Goal: Task Accomplishment & Management: Manage account settings

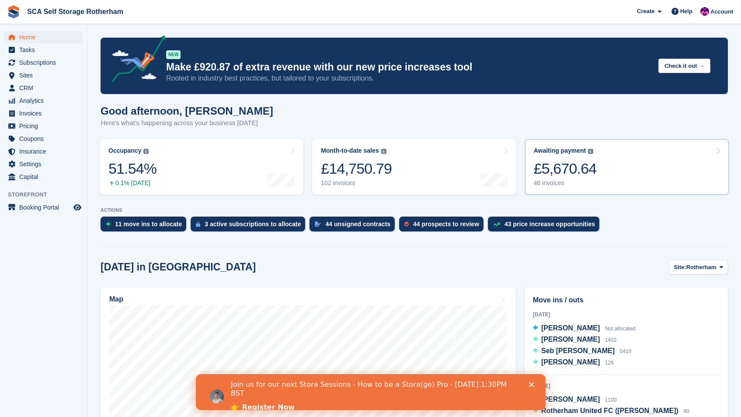
click at [597, 181] on div "46 invoices" at bounding box center [565, 182] width 63 height 7
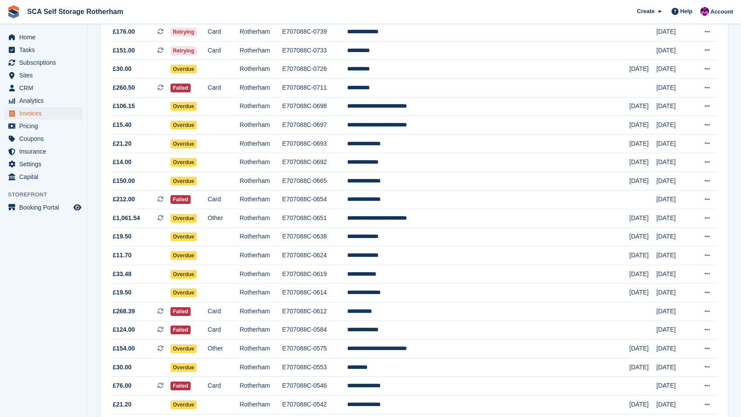
scroll to position [518, 0]
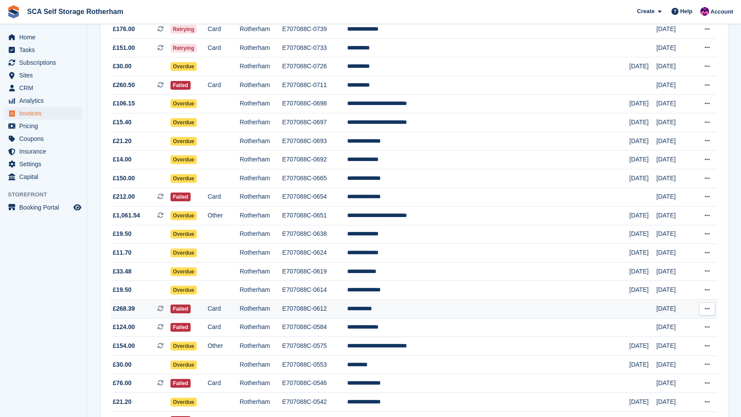
click at [487, 307] on td "**********" at bounding box center [488, 309] width 283 height 19
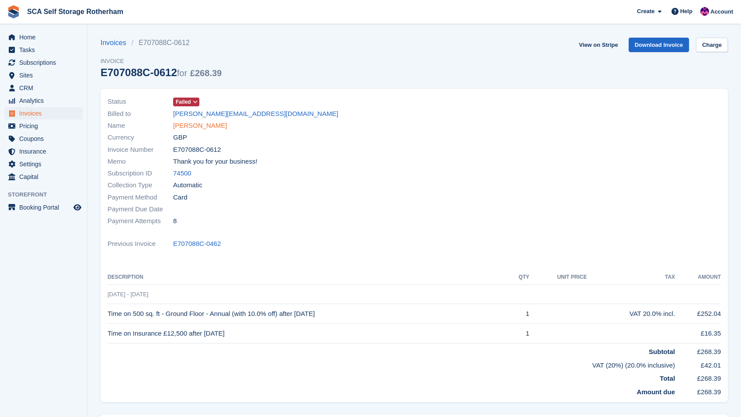
click at [193, 127] on link "Amy Webster" at bounding box center [200, 126] width 54 height 10
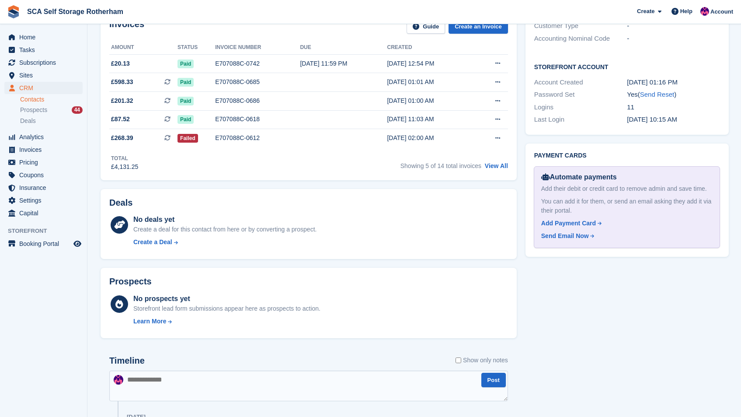
scroll to position [320, 0]
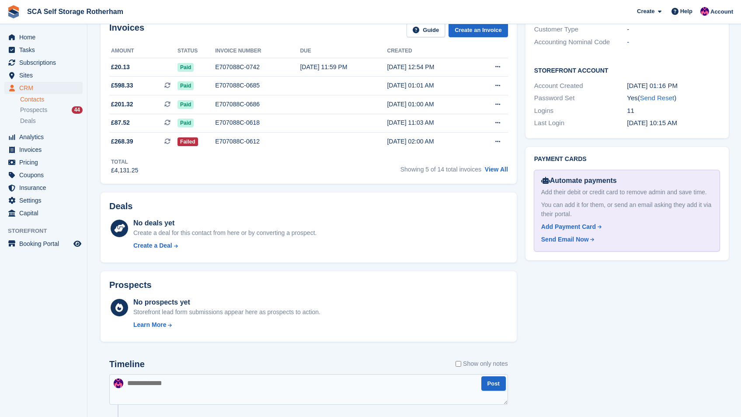
click at [490, 164] on div "Showing 5 of 14 total invoices View All" at bounding box center [455, 168] width 108 height 14
click at [492, 170] on link "View All" at bounding box center [496, 169] width 23 height 7
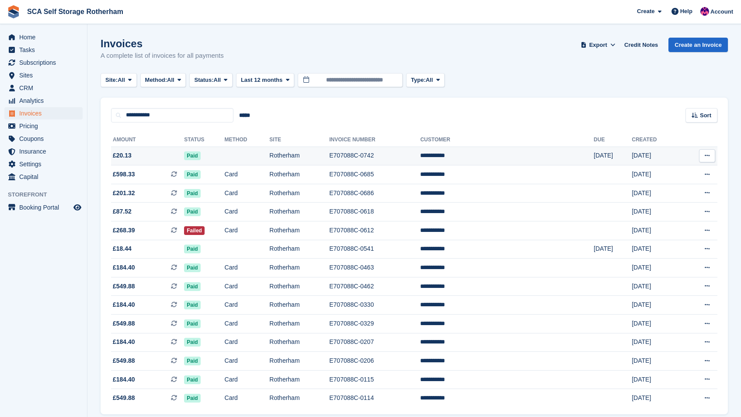
click at [420, 156] on td "E707088C-0742" at bounding box center [374, 156] width 91 height 19
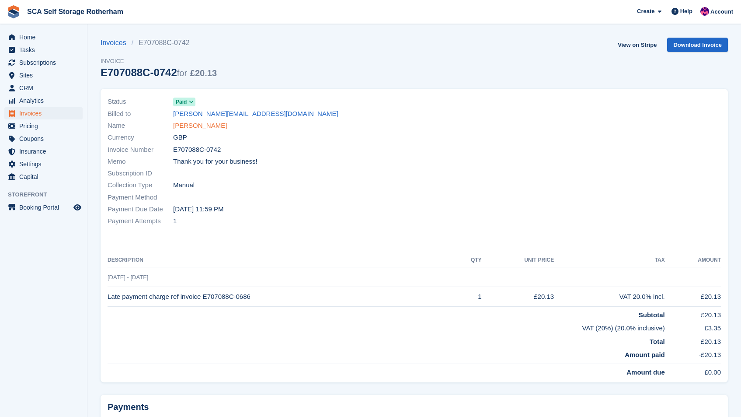
click at [201, 126] on link "Amy Webster" at bounding box center [200, 126] width 54 height 10
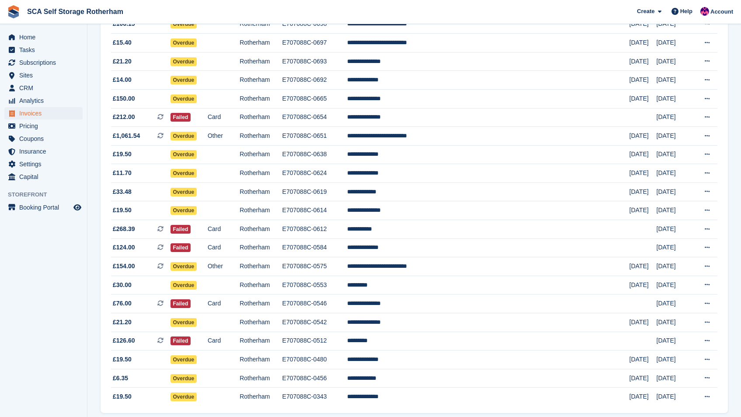
scroll to position [597, 0]
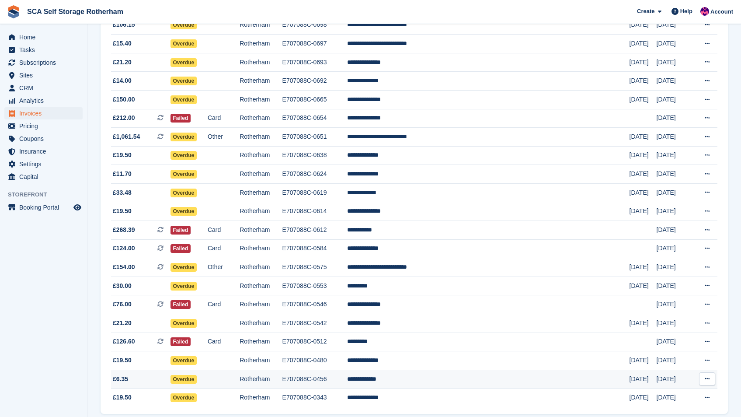
click at [431, 376] on td "**********" at bounding box center [488, 379] width 283 height 19
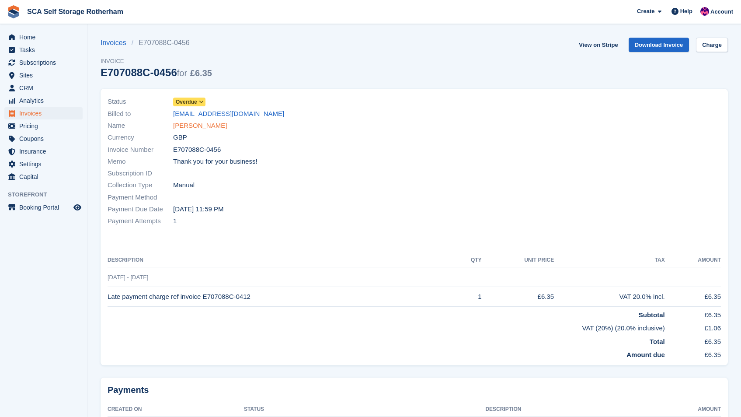
click at [209, 125] on link "David Whatley" at bounding box center [200, 126] width 54 height 10
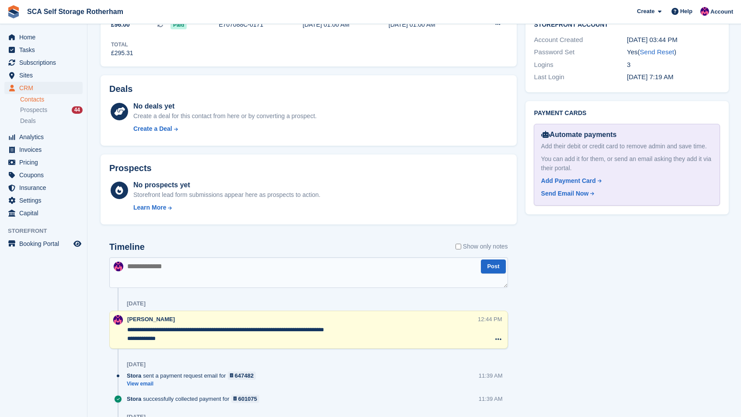
scroll to position [315, 0]
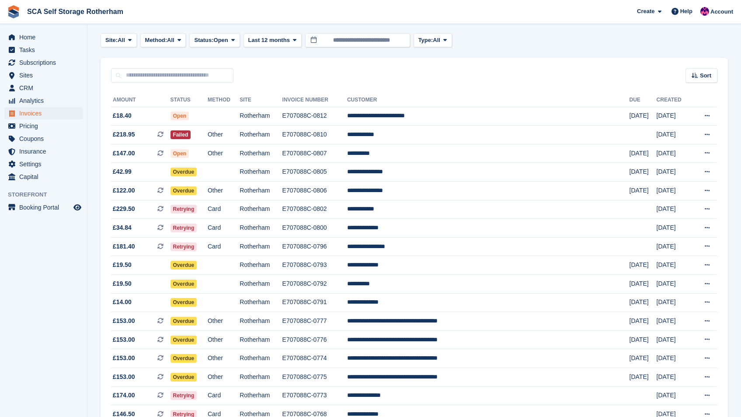
scroll to position [35, 0]
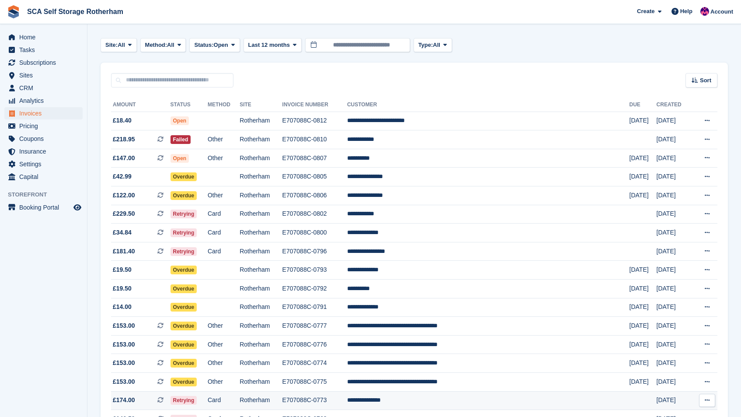
click at [453, 402] on td "**********" at bounding box center [488, 400] width 283 height 19
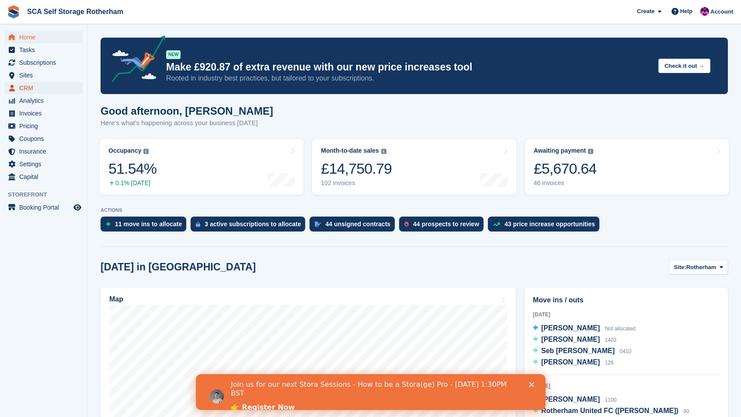
click at [31, 90] on span "CRM" at bounding box center [45, 88] width 52 height 12
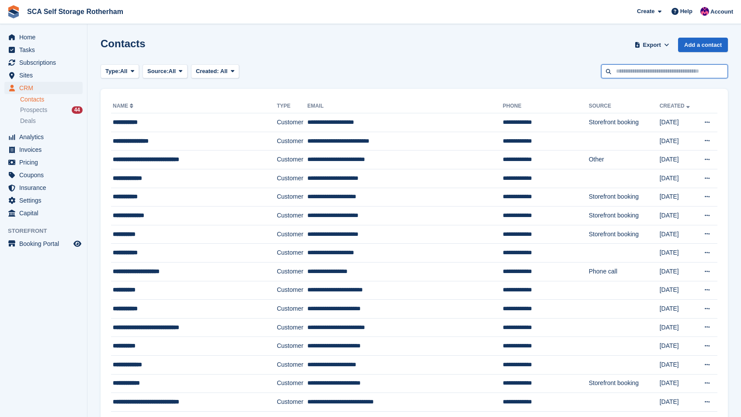
click at [659, 72] on input "text" at bounding box center [664, 71] width 127 height 14
type input "*****"
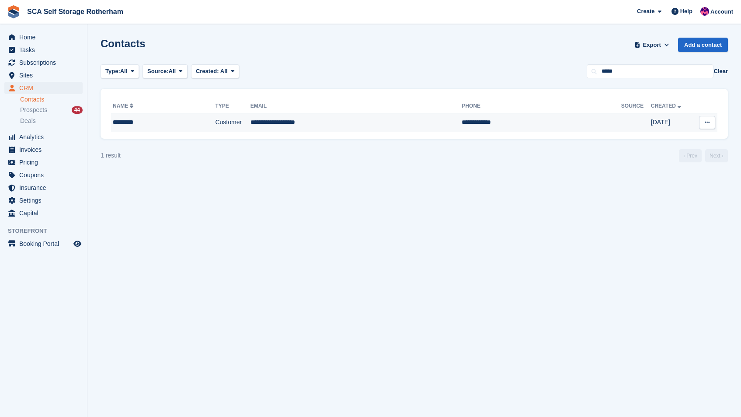
click at [222, 123] on td "Customer" at bounding box center [232, 122] width 35 height 18
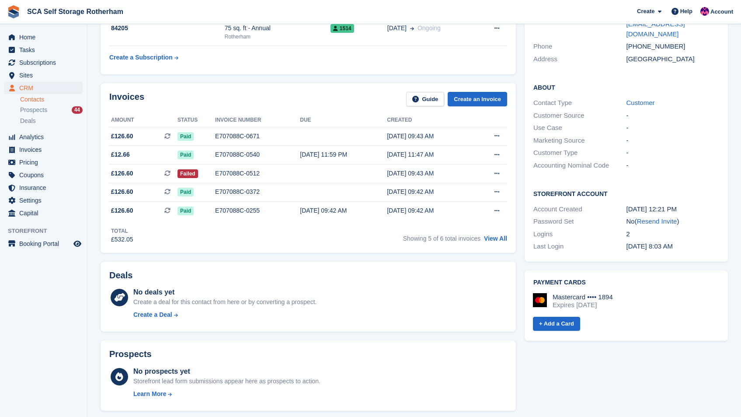
scroll to position [185, 0]
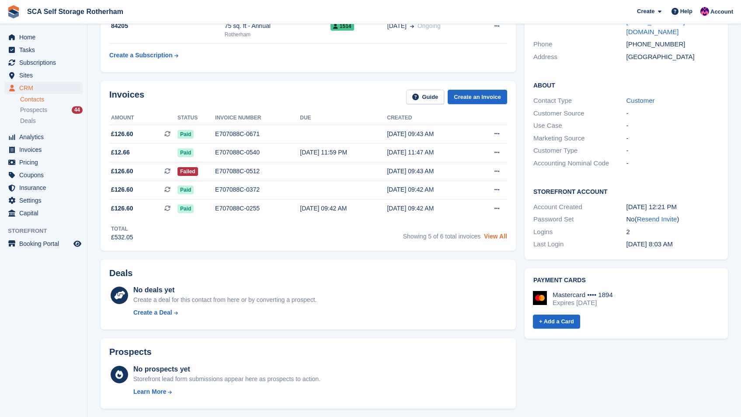
click at [491, 238] on link "View All" at bounding box center [495, 236] width 23 height 7
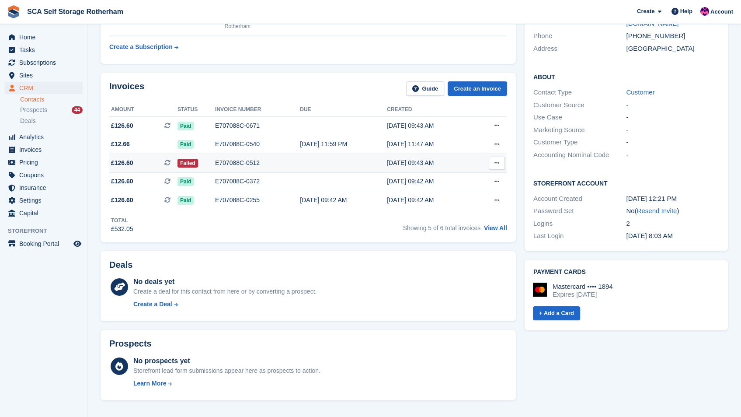
click at [460, 164] on div "27 Jun, 09:43 AM" at bounding box center [430, 162] width 87 height 9
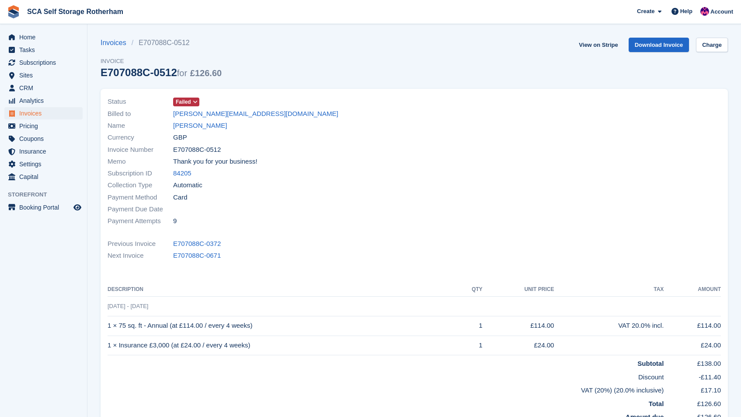
click at [706, 35] on section "Invoices E707088C-0512 Invoice E707088C-0512 for £126.60 View on Stripe Downloa…" at bounding box center [414, 274] width 654 height 549
click at [706, 41] on link "Charge" at bounding box center [712, 45] width 32 height 14
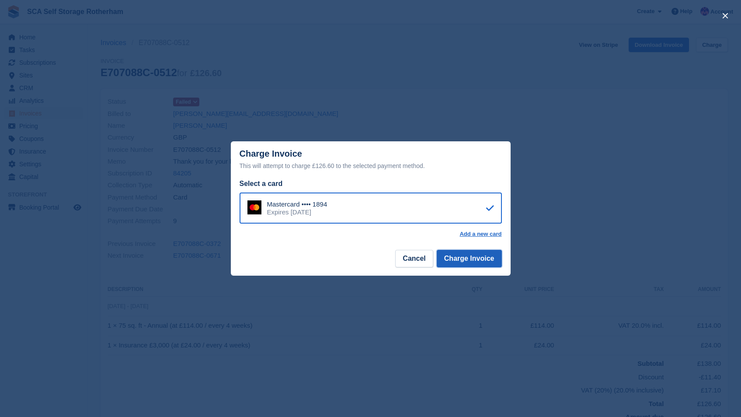
click at [469, 254] on button "Charge Invoice" at bounding box center [469, 258] width 65 height 17
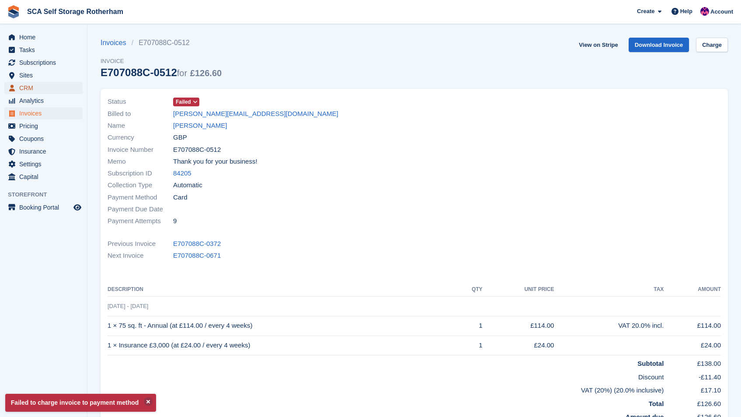
click at [32, 88] on span "CRM" at bounding box center [45, 88] width 52 height 12
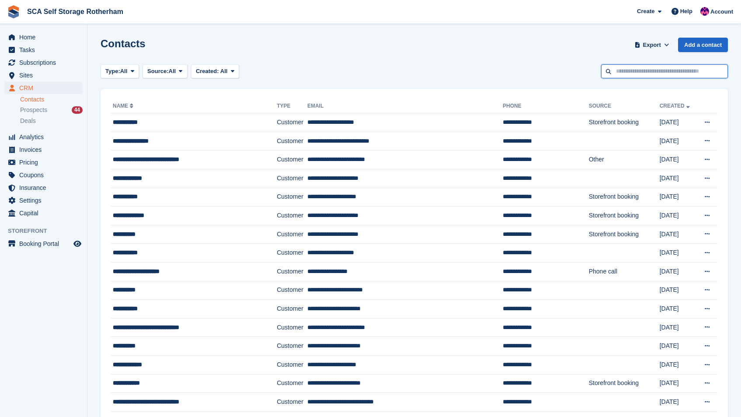
click at [640, 72] on input "text" at bounding box center [664, 71] width 127 height 14
type input "******"
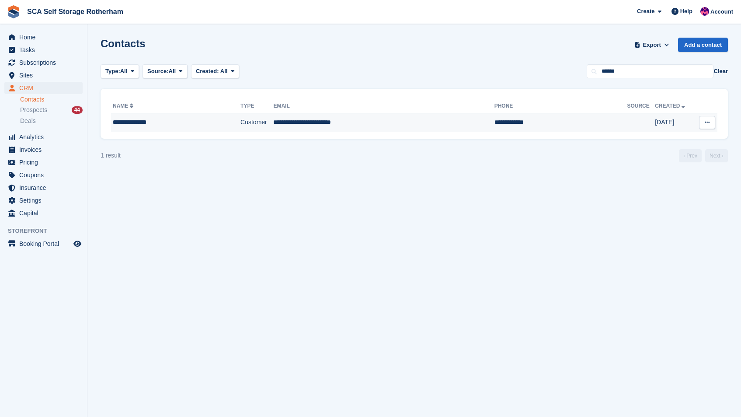
click at [261, 122] on td "Customer" at bounding box center [257, 122] width 33 height 18
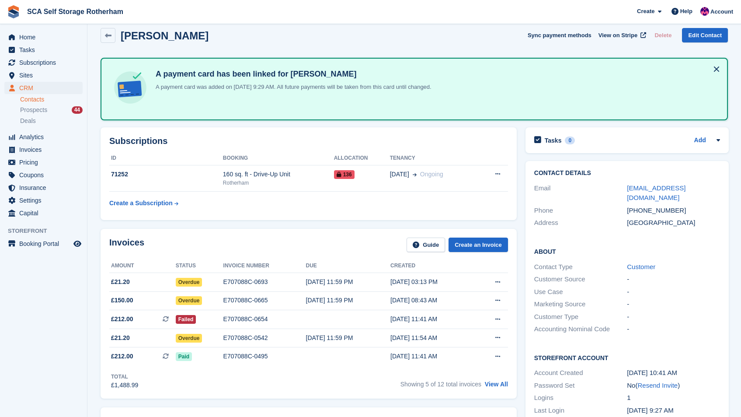
scroll to position [89, 0]
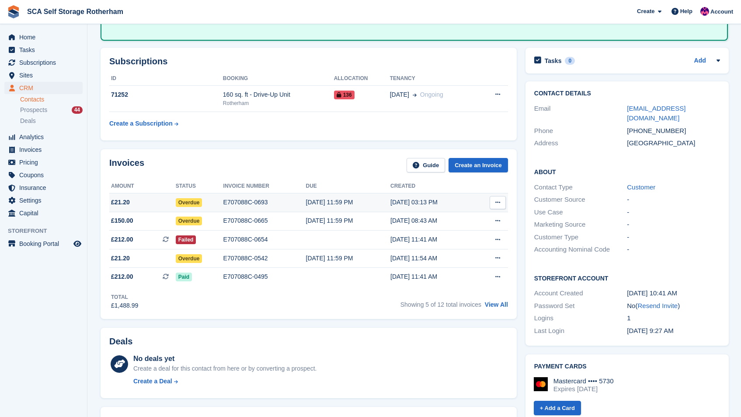
click at [440, 206] on td "[DATE] 03:13 PM" at bounding box center [433, 202] width 85 height 19
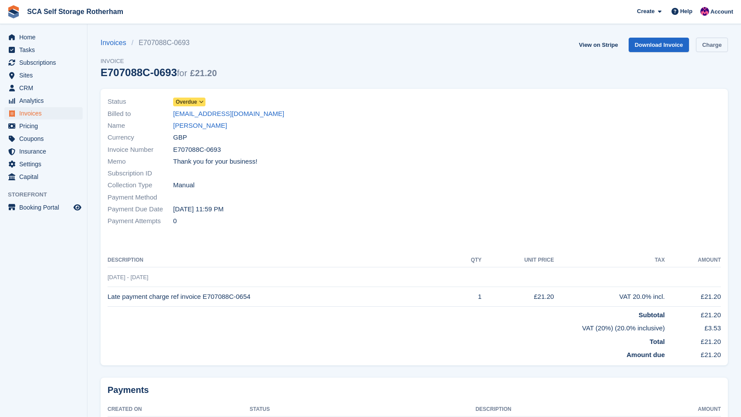
click at [717, 45] on link "Charge" at bounding box center [712, 45] width 32 height 14
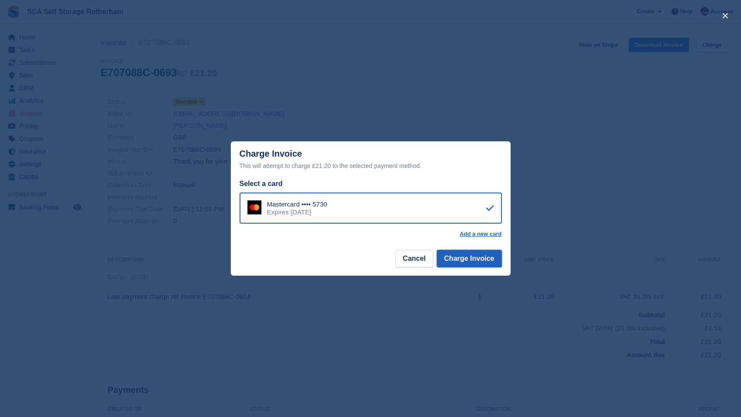
click at [492, 258] on button "Charge Invoice" at bounding box center [469, 258] width 65 height 17
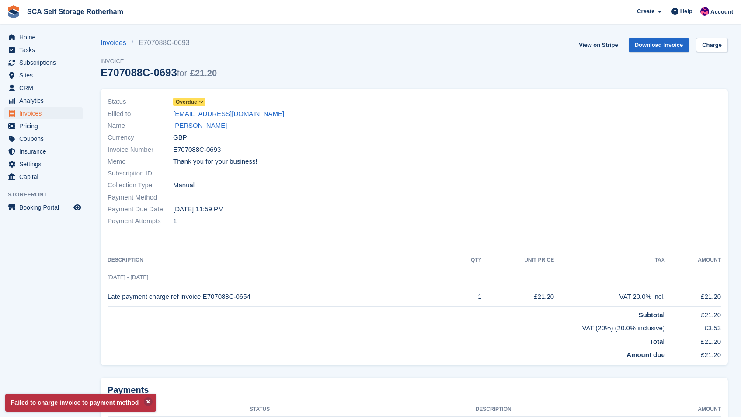
click at [206, 125] on link "[PERSON_NAME]" at bounding box center [200, 126] width 54 height 10
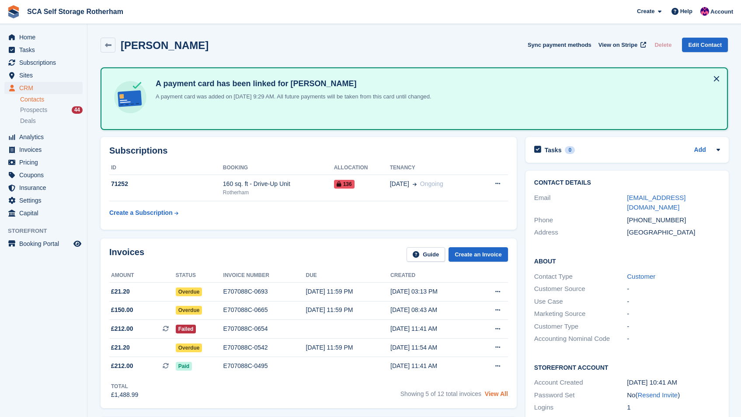
click at [501, 393] on link "View All" at bounding box center [496, 393] width 23 height 7
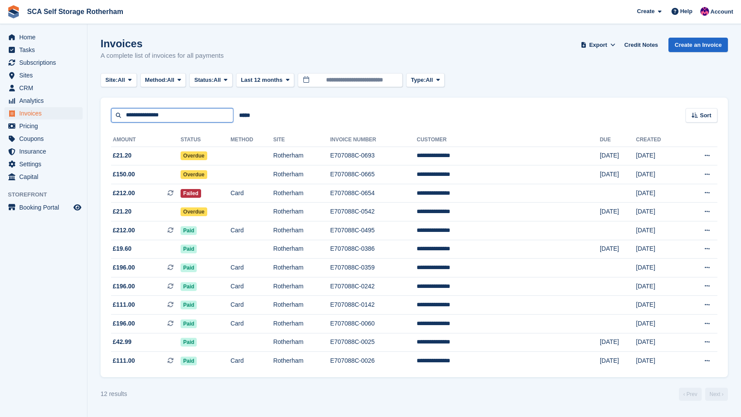
drag, startPoint x: 195, startPoint y: 114, endPoint x: 58, endPoint y: 109, distance: 136.6
click at [58, 109] on div "Home Tasks Subscriptions Subscriptions Subscriptions Contracts Price increases …" at bounding box center [370, 208] width 741 height 417
type input "*****"
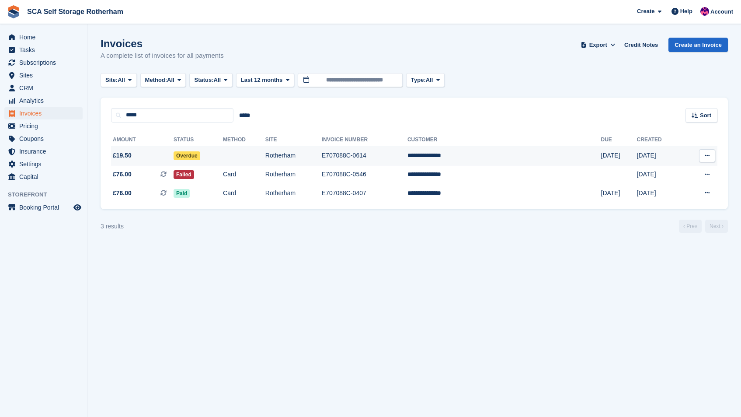
click at [266, 156] on td at bounding box center [244, 156] width 42 height 19
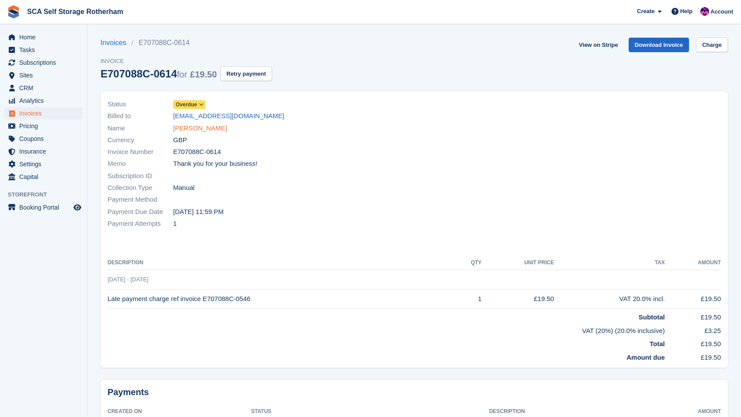
click at [215, 124] on link "[PERSON_NAME]" at bounding box center [200, 128] width 54 height 10
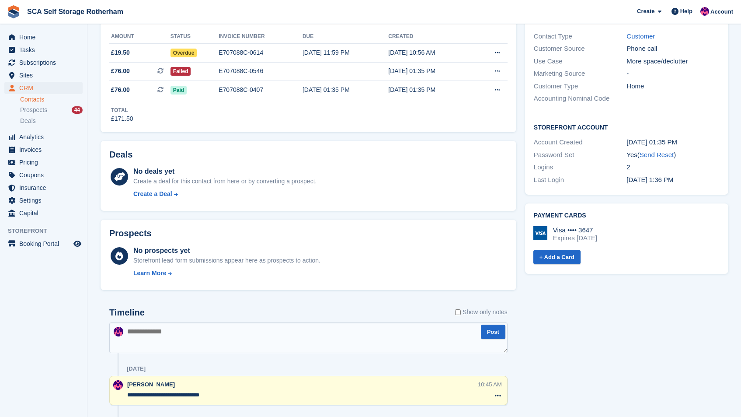
scroll to position [239, 0]
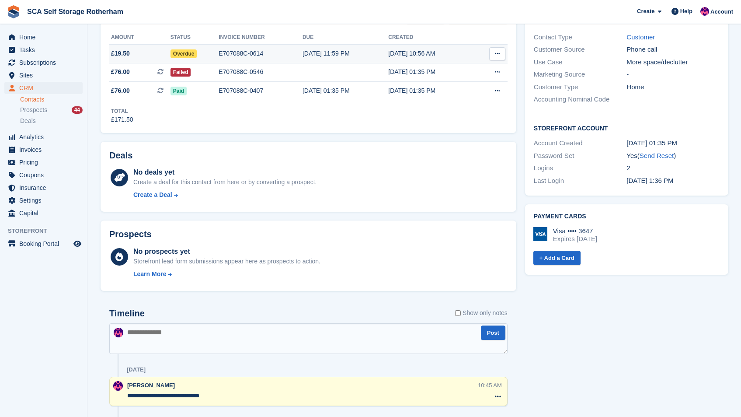
click at [378, 52] on div "[DATE] 11:59 PM" at bounding box center [346, 53] width 86 height 9
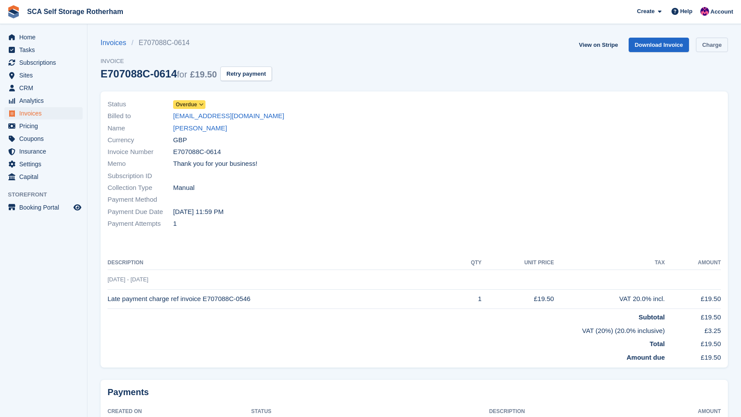
click at [701, 42] on link "Charge" at bounding box center [712, 45] width 32 height 14
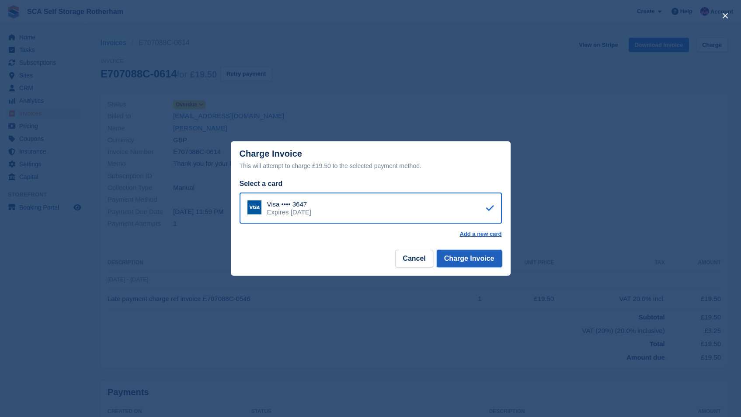
click at [467, 258] on button "Charge Invoice" at bounding box center [469, 258] width 65 height 17
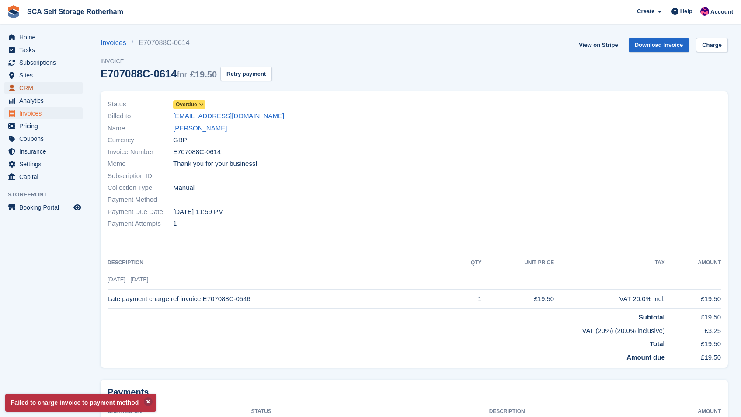
click at [30, 88] on span "CRM" at bounding box center [45, 88] width 52 height 12
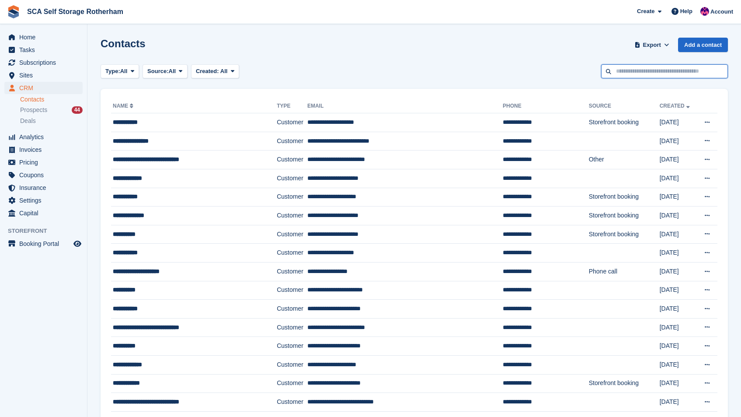
click at [649, 68] on input "text" at bounding box center [664, 71] width 127 height 14
type input "******"
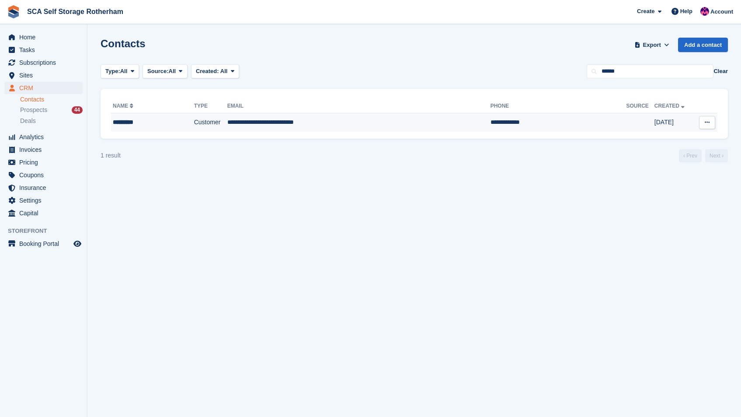
click at [227, 121] on td "Customer" at bounding box center [210, 122] width 33 height 18
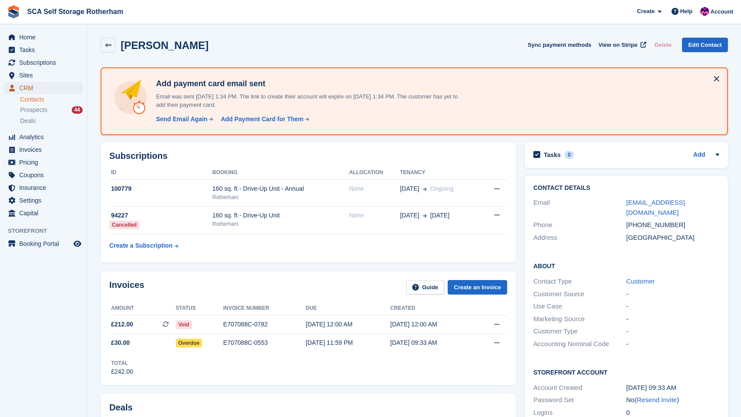
click at [34, 89] on span "CRM" at bounding box center [45, 88] width 52 height 12
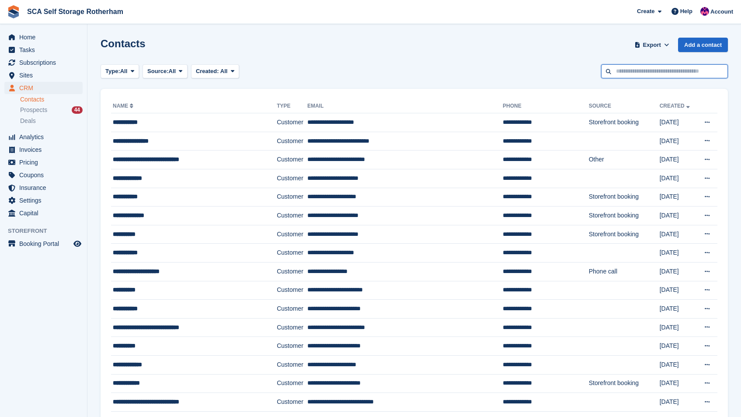
click at [651, 69] on input "text" at bounding box center [664, 71] width 127 height 14
type input "*****"
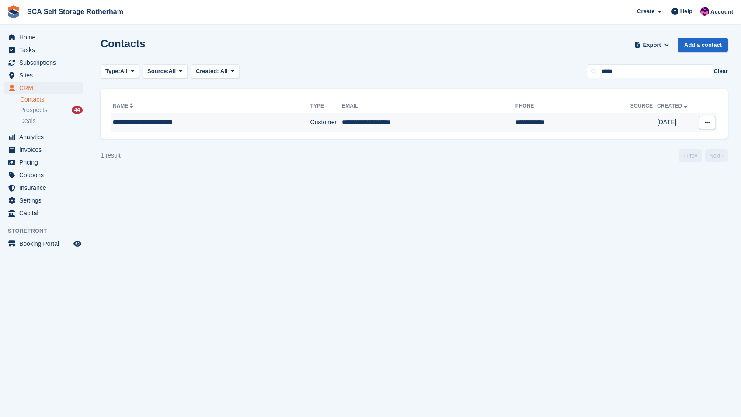
click at [273, 124] on div "**********" at bounding box center [195, 122] width 164 height 9
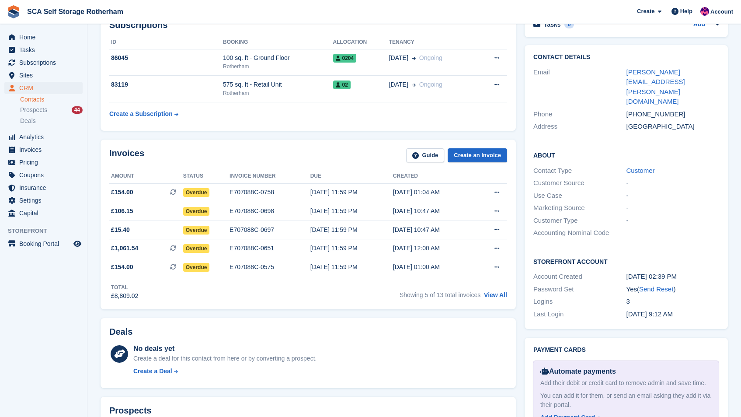
scroll to position [48, 0]
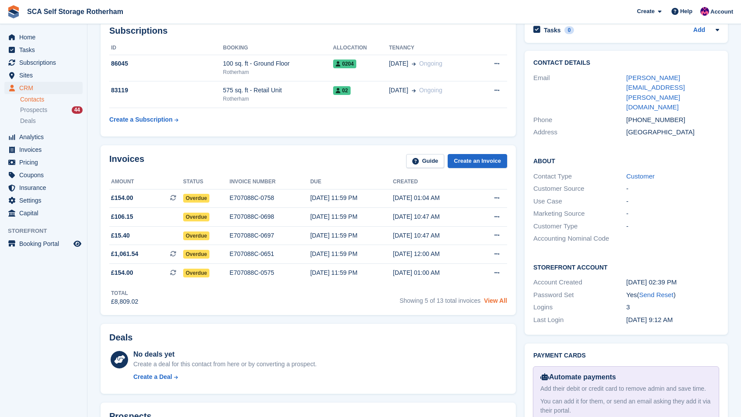
click at [502, 301] on link "View All" at bounding box center [495, 300] width 23 height 7
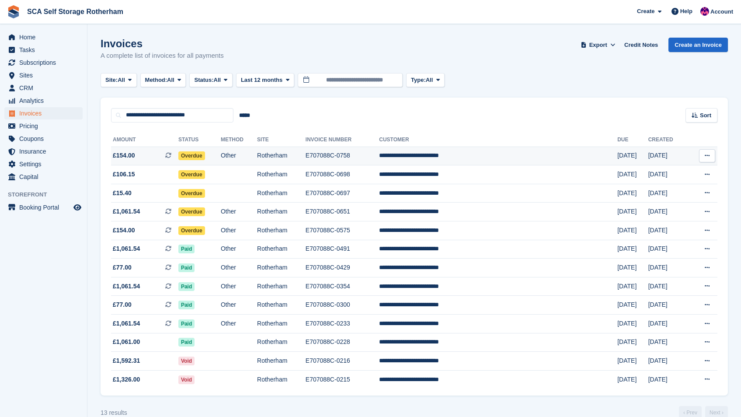
click at [369, 159] on td "E707088C-0758" at bounding box center [342, 156] width 73 height 19
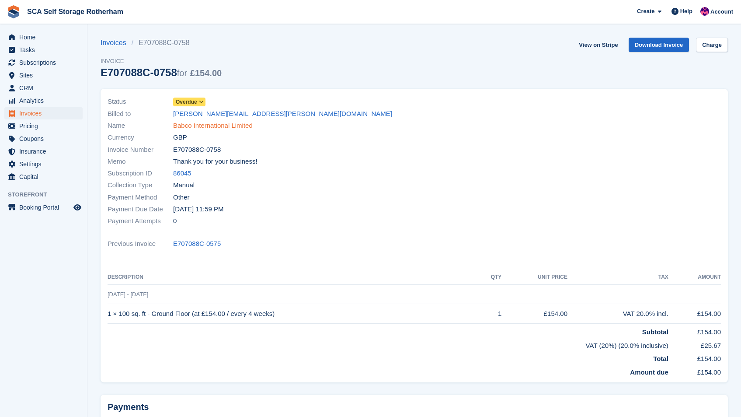
click at [230, 126] on link "Babco International Limited" at bounding box center [213, 126] width 80 height 10
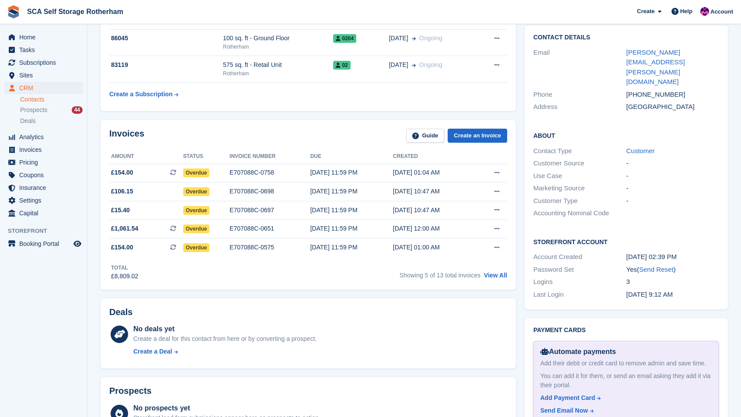
scroll to position [71, 0]
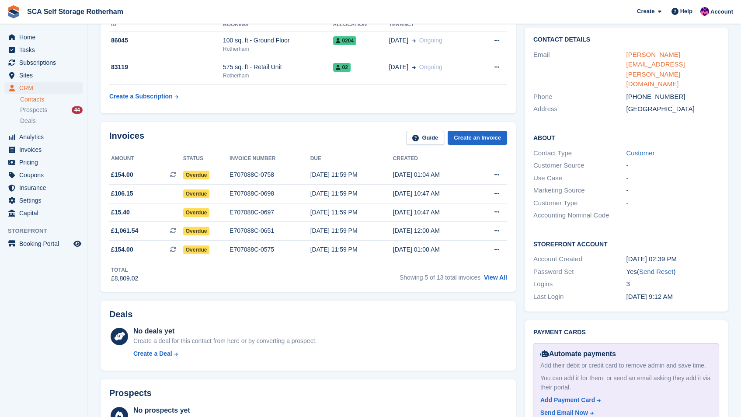
click at [684, 53] on link "sam.harper@babco.co.uk" at bounding box center [656, 69] width 59 height 37
click at [493, 276] on link "View All" at bounding box center [495, 277] width 23 height 7
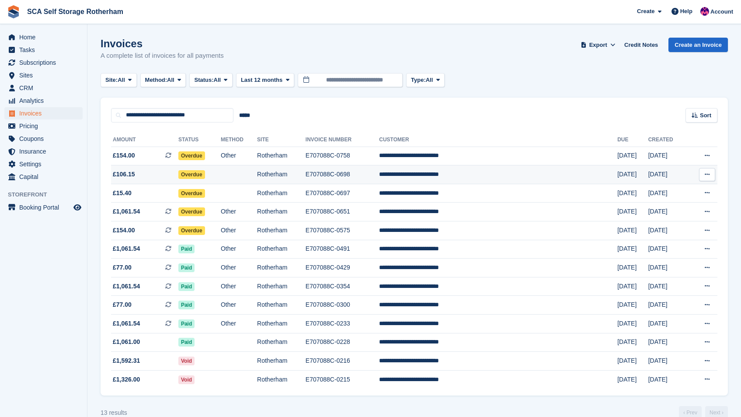
click at [306, 168] on td "Rotherham" at bounding box center [281, 174] width 49 height 19
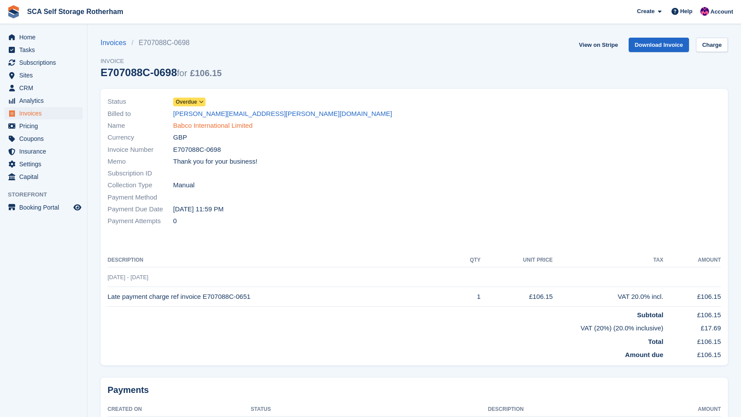
click at [210, 126] on link "Babco International Limited" at bounding box center [213, 126] width 80 height 10
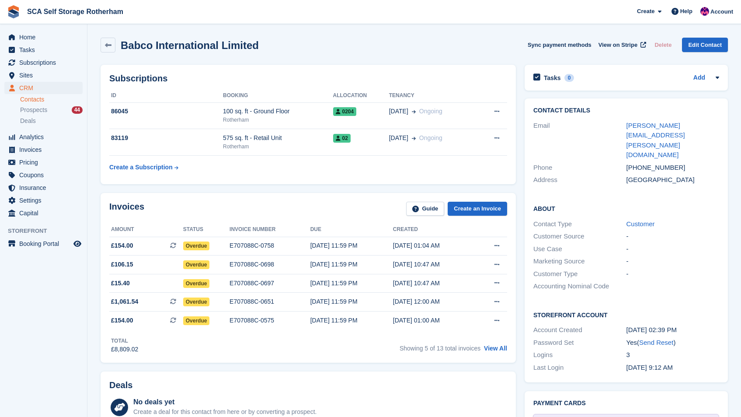
click at [51, 100] on link "Contacts" at bounding box center [51, 99] width 63 height 8
click at [38, 100] on link "Contacts" at bounding box center [51, 99] width 63 height 8
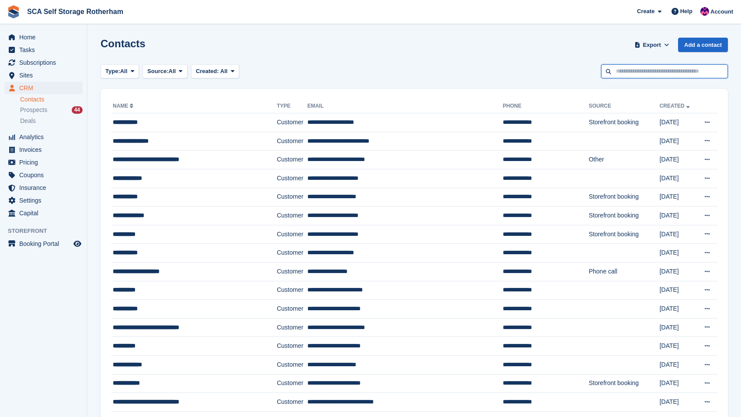
click at [643, 70] on input "text" at bounding box center [664, 71] width 127 height 14
type input "*******"
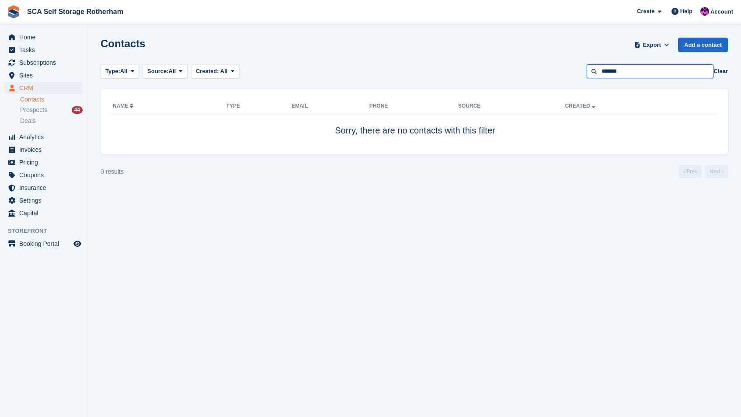
click at [638, 69] on input "*******" at bounding box center [650, 71] width 127 height 14
type input "*****"
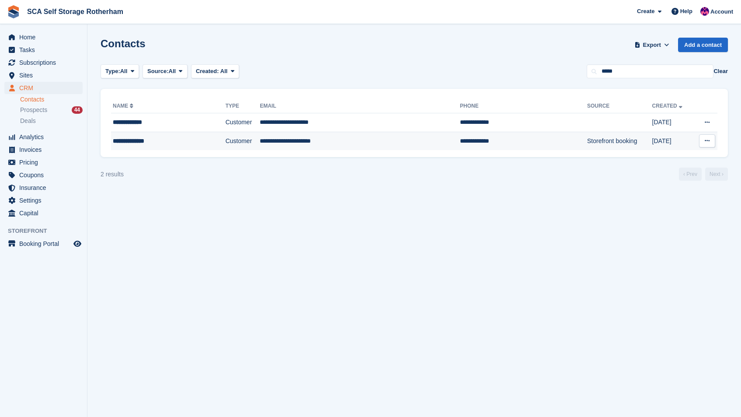
click at [195, 137] on div "**********" at bounding box center [156, 140] width 86 height 9
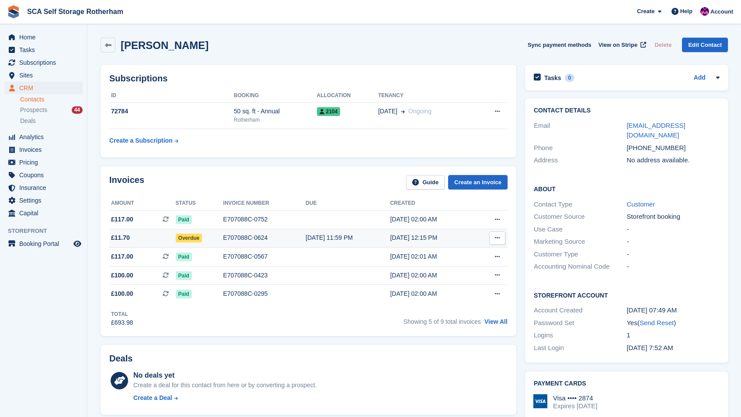
click at [448, 239] on div "16 Jul, 12:15 PM" at bounding box center [432, 237] width 84 height 9
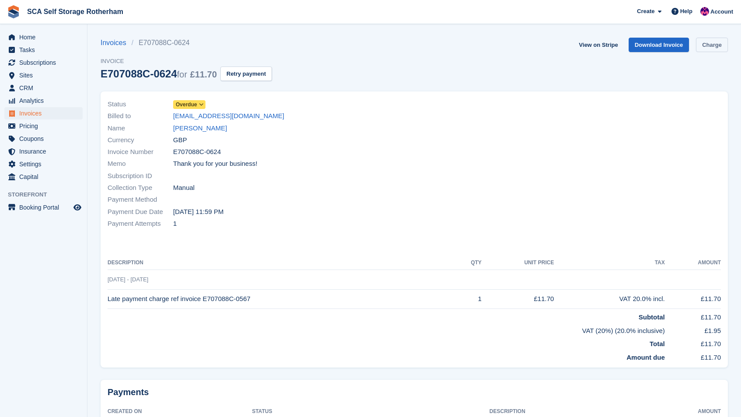
click at [700, 39] on link "Charge" at bounding box center [712, 45] width 32 height 14
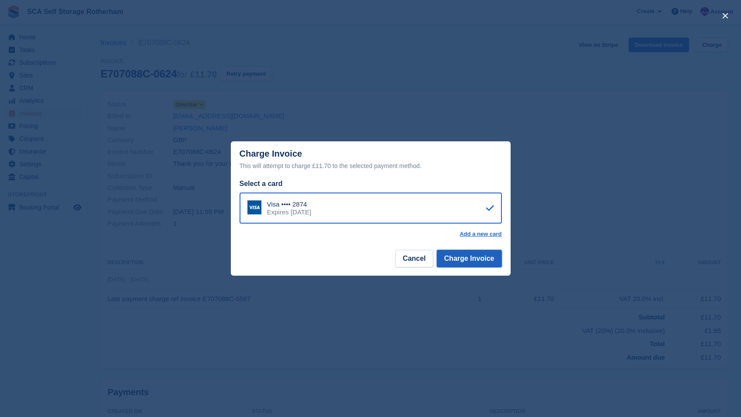
click at [472, 260] on button "Charge Invoice" at bounding box center [469, 258] width 65 height 17
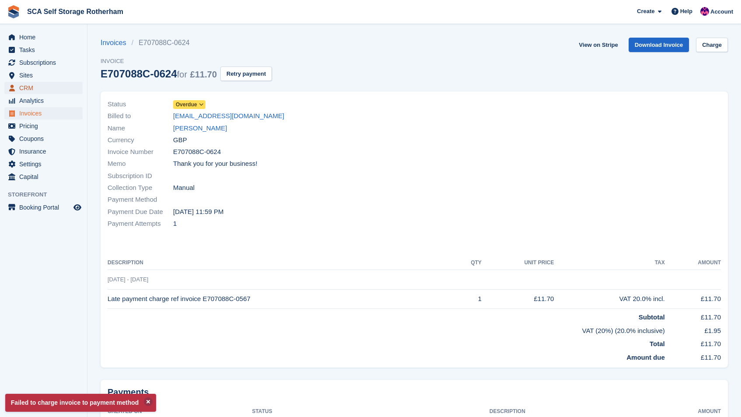
click at [21, 85] on span "CRM" at bounding box center [45, 88] width 52 height 12
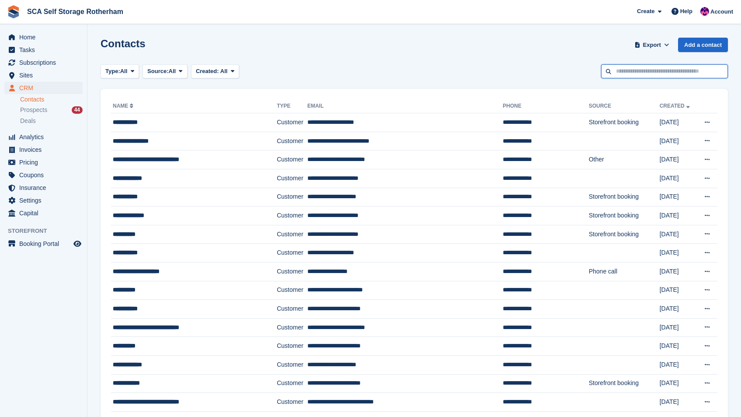
click at [646, 70] on input "text" at bounding box center [664, 71] width 127 height 14
type input "******"
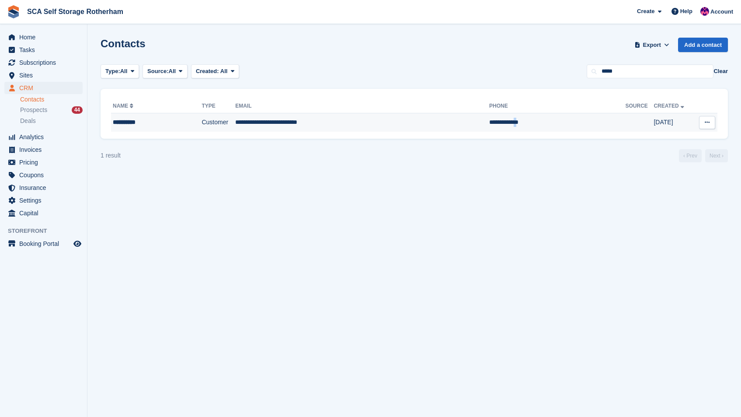
click at [490, 119] on td "**********" at bounding box center [558, 122] width 136 height 18
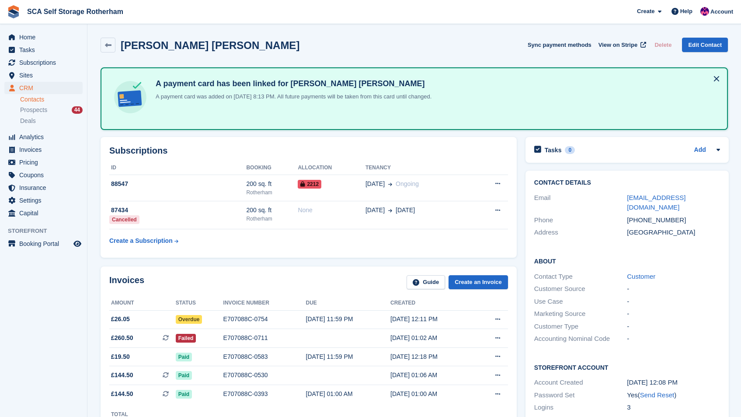
click at [46, 98] on link "Contacts" at bounding box center [51, 99] width 63 height 8
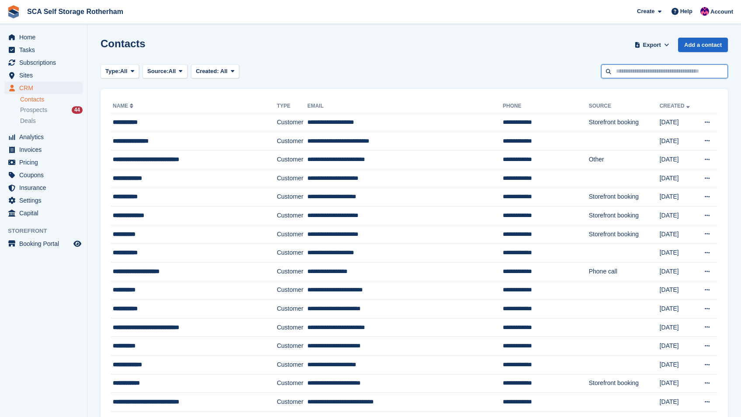
click at [654, 74] on input "text" at bounding box center [664, 71] width 127 height 14
type input "****"
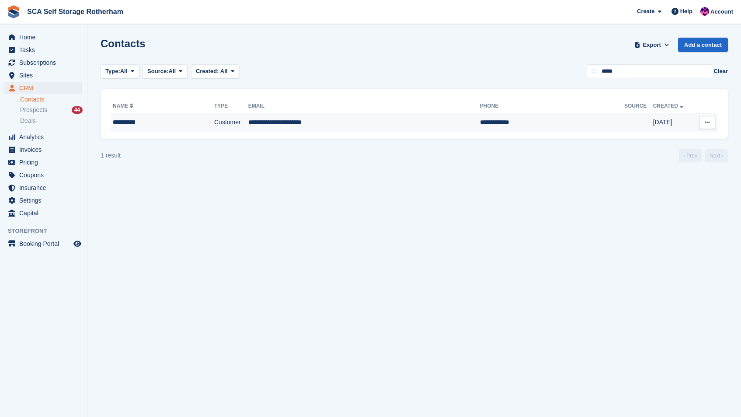
click at [334, 120] on td "**********" at bounding box center [364, 122] width 232 height 18
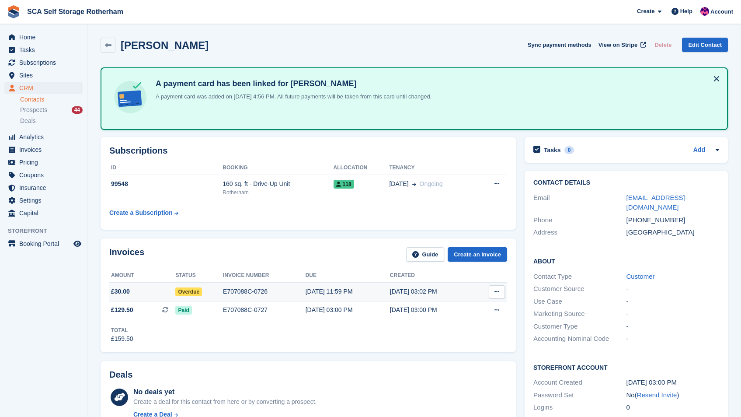
click at [462, 291] on div "[DATE] 03:02 PM" at bounding box center [432, 291] width 84 height 9
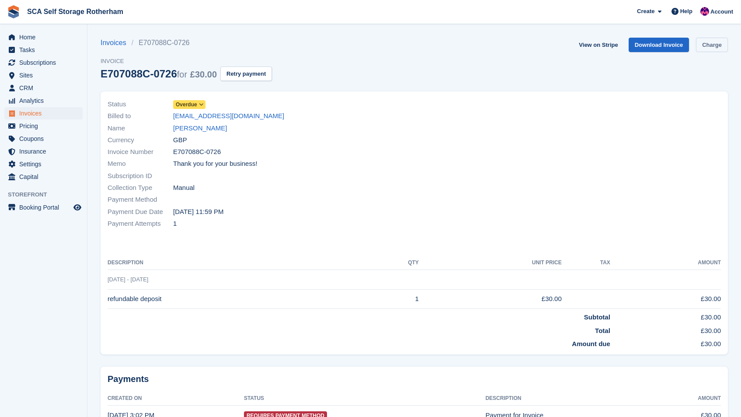
click at [710, 48] on link "Charge" at bounding box center [712, 45] width 32 height 14
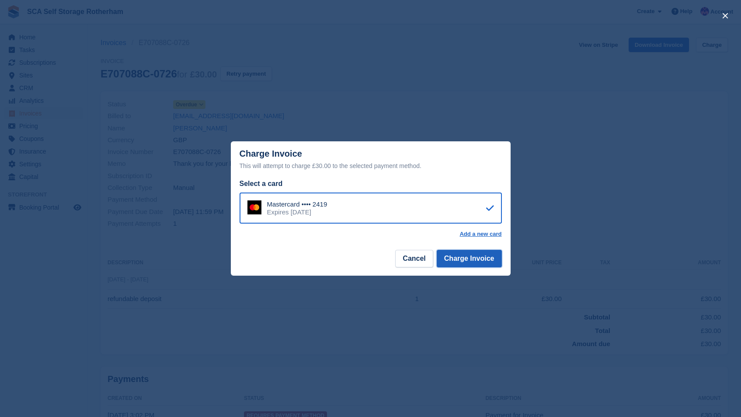
click at [474, 263] on button "Charge Invoice" at bounding box center [469, 258] width 65 height 17
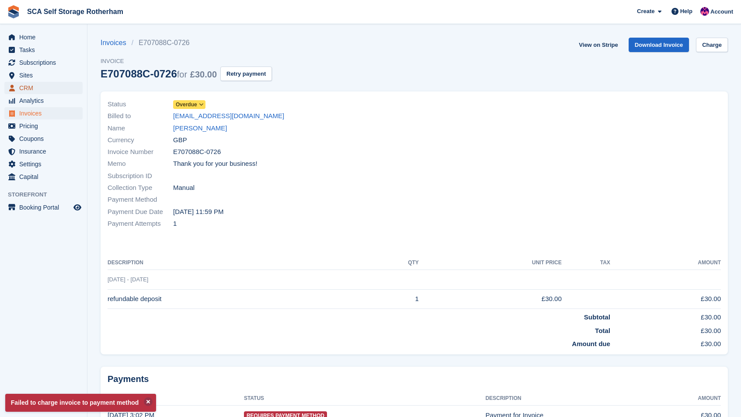
click at [37, 88] on span "CRM" at bounding box center [45, 88] width 52 height 12
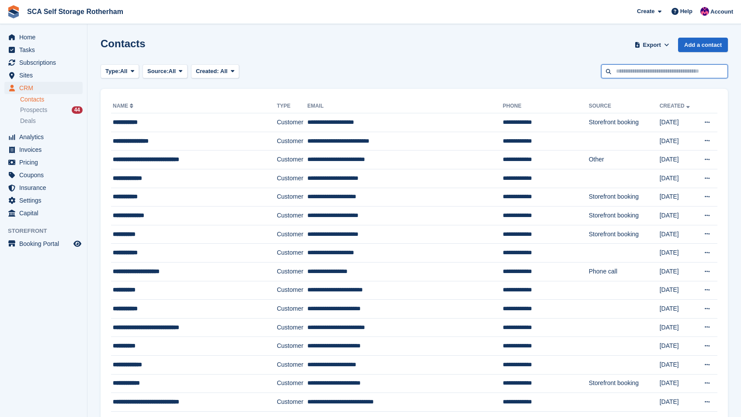
click at [632, 68] on input "text" at bounding box center [664, 71] width 127 height 14
type input "****"
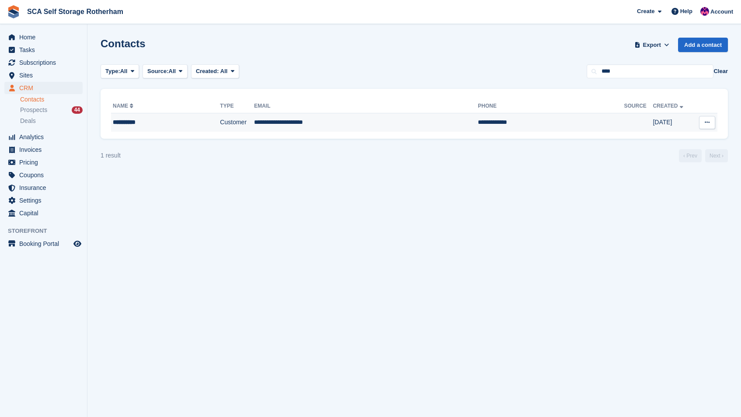
click at [392, 120] on td "**********" at bounding box center [366, 122] width 224 height 18
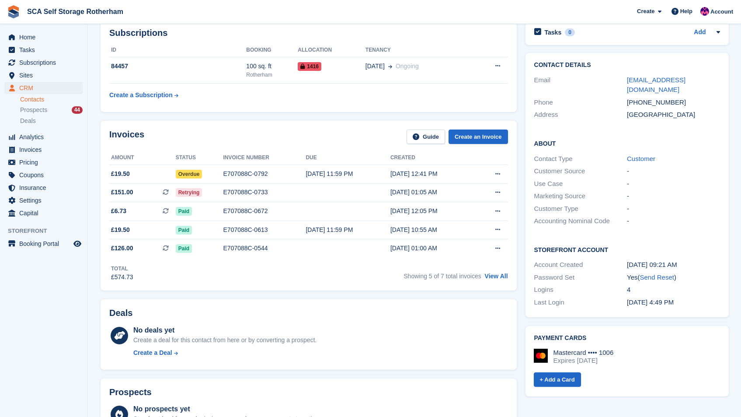
scroll to position [153, 0]
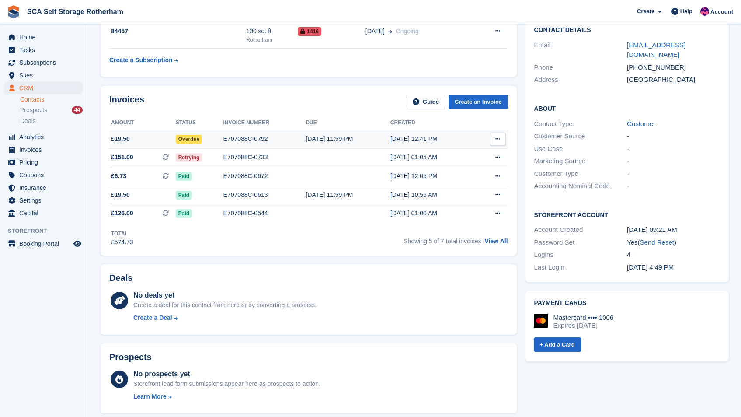
click at [335, 143] on td "[DATE] 11:59 PM" at bounding box center [348, 139] width 84 height 19
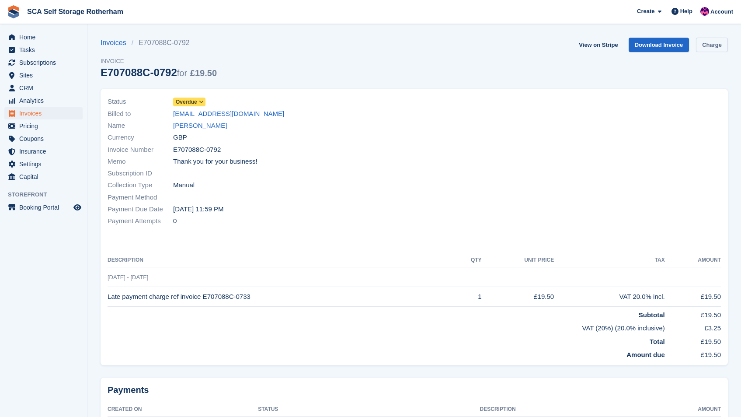
click at [712, 45] on link "Charge" at bounding box center [712, 45] width 32 height 14
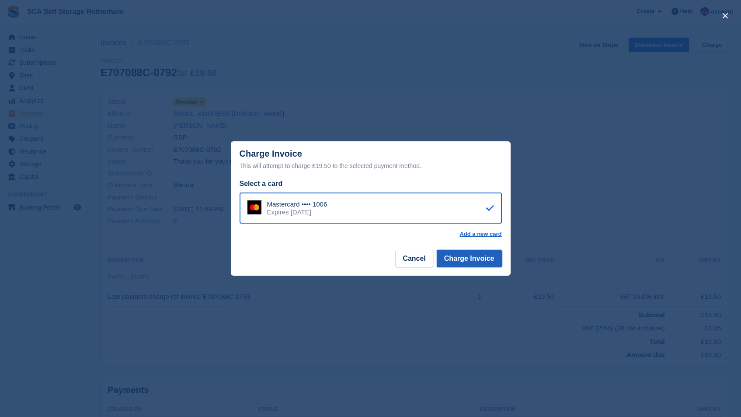
click at [479, 252] on button "Charge Invoice" at bounding box center [469, 258] width 65 height 17
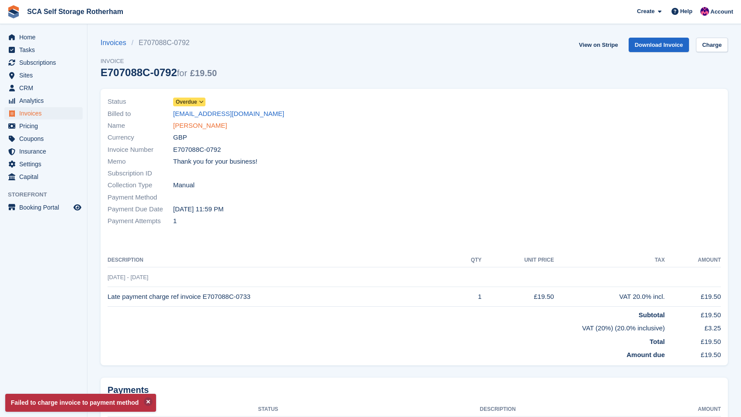
drag, startPoint x: 206, startPoint y: 123, endPoint x: 60, endPoint y: 79, distance: 152.5
click at [31, 84] on span "CRM" at bounding box center [45, 88] width 52 height 12
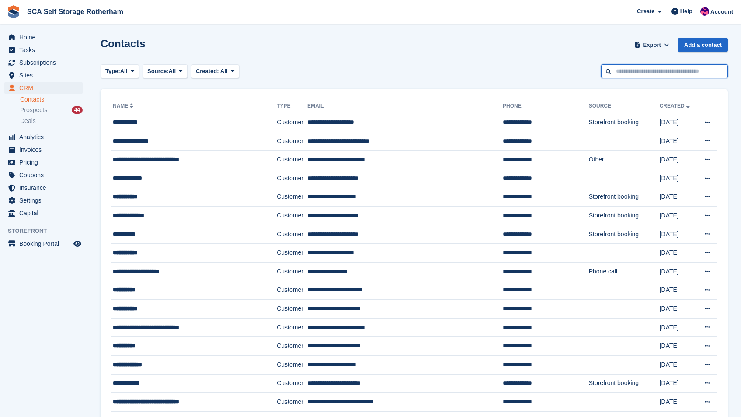
click at [696, 76] on input "text" at bounding box center [664, 71] width 127 height 14
type input "******"
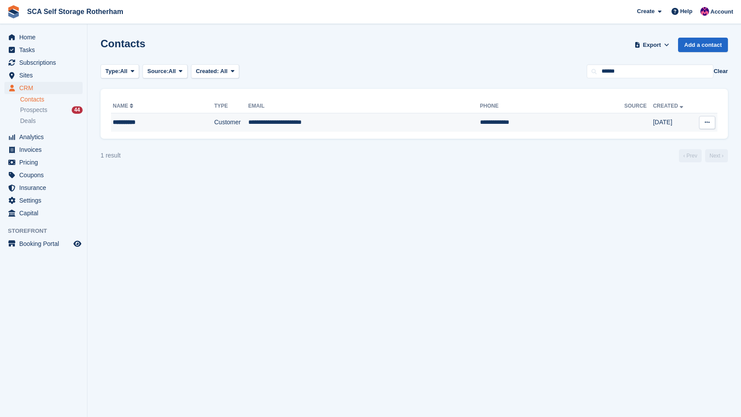
click at [480, 125] on td "**********" at bounding box center [552, 122] width 144 height 18
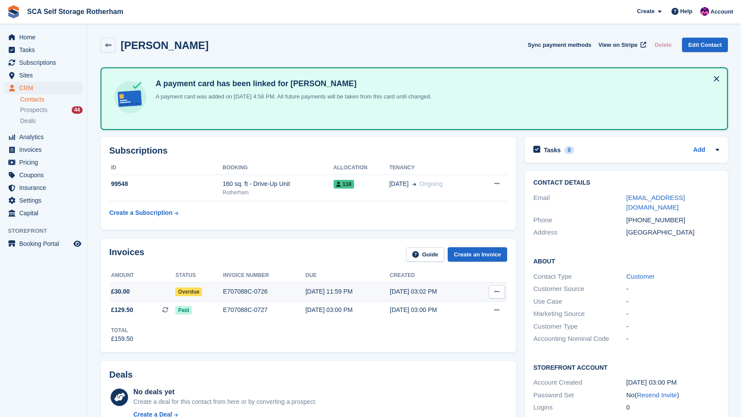
click at [495, 290] on icon at bounding box center [497, 292] width 5 height 6
click at [433, 323] on p "View on Stripe" at bounding box center [463, 322] width 76 height 14
click at [38, 101] on link "Contacts" at bounding box center [51, 99] width 63 height 8
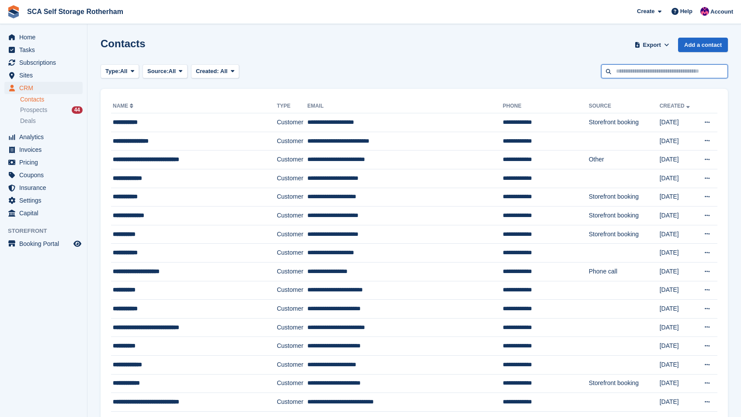
click at [623, 72] on input "text" at bounding box center [664, 71] width 127 height 14
type input "******"
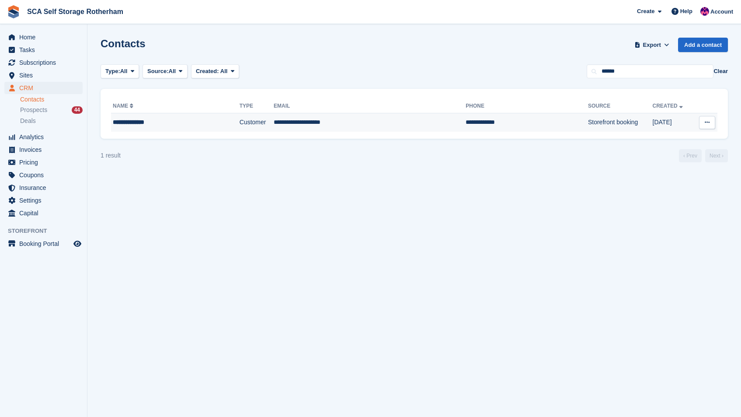
click at [317, 122] on td "**********" at bounding box center [370, 122] width 192 height 18
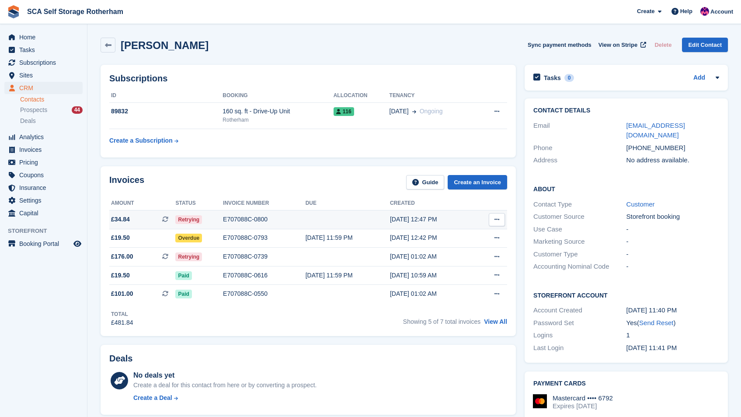
click at [458, 217] on div "[DATE] 12:47 PM" at bounding box center [432, 219] width 84 height 9
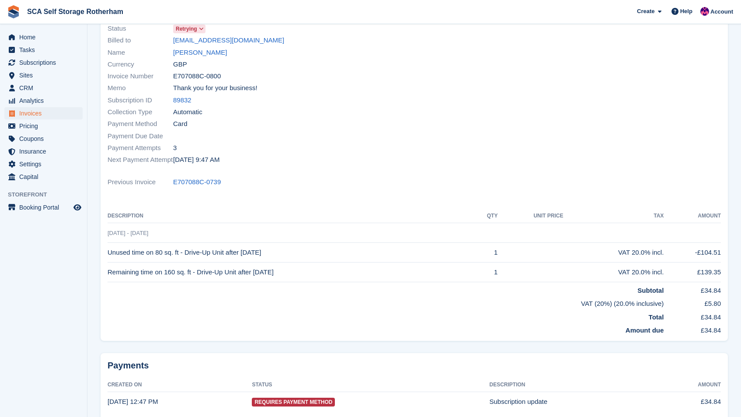
scroll to position [115, 0]
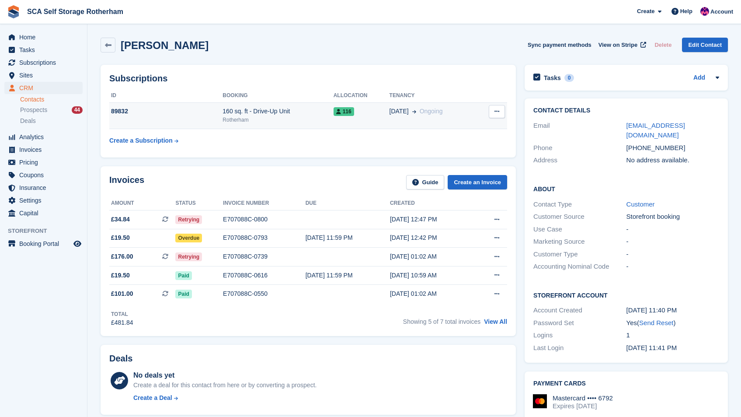
click at [394, 111] on span "[DATE]" at bounding box center [399, 111] width 19 height 9
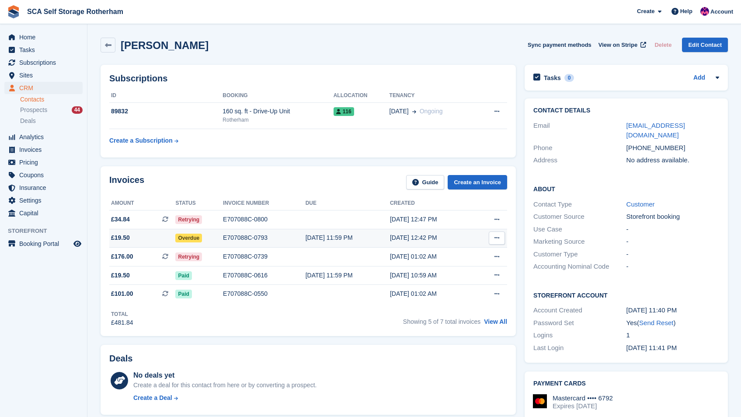
click at [493, 237] on button at bounding box center [497, 237] width 16 height 13
click at [470, 270] on p "View on Stripe" at bounding box center [463, 268] width 76 height 14
click at [498, 320] on link "View All" at bounding box center [495, 321] width 23 height 7
click at [641, 124] on link "[EMAIL_ADDRESS][DOMAIN_NAME]" at bounding box center [656, 130] width 59 height 17
click at [29, 98] on link "Contacts" at bounding box center [51, 99] width 63 height 8
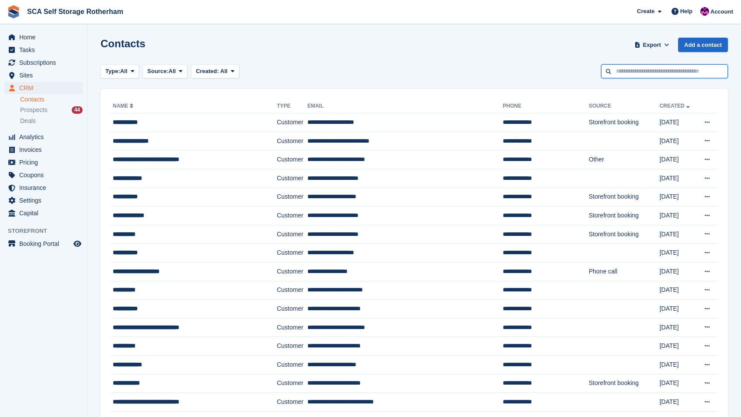
click at [635, 70] on input "text" at bounding box center [664, 71] width 127 height 14
type input "*****"
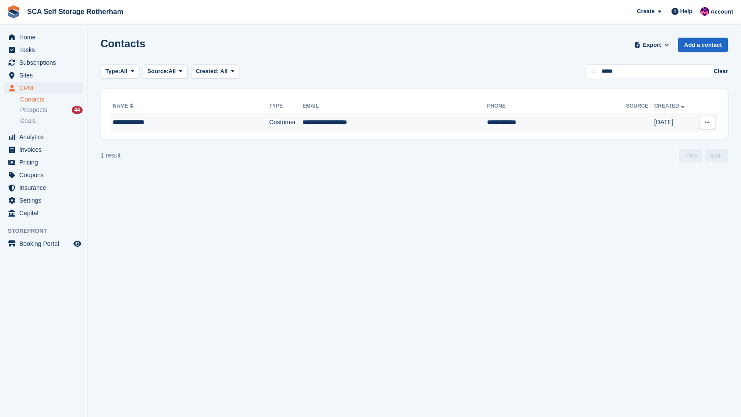
click at [290, 121] on td "Customer" at bounding box center [285, 122] width 33 height 18
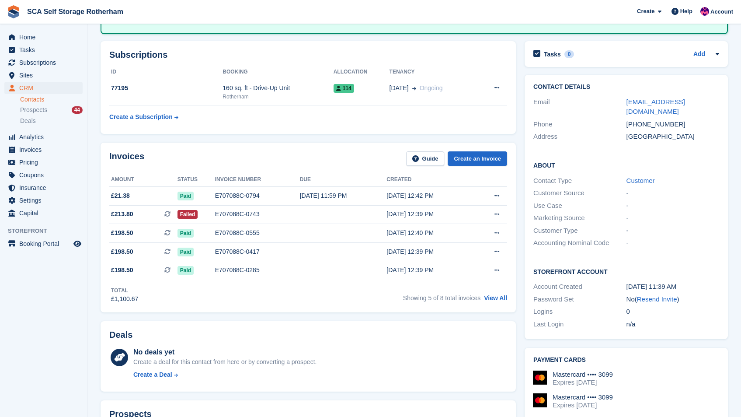
scroll to position [97, 0]
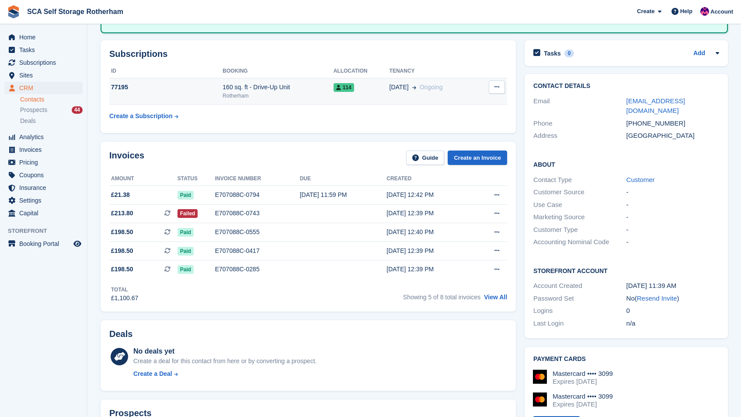
click at [453, 96] on td "17 Mar Ongoing" at bounding box center [434, 91] width 88 height 27
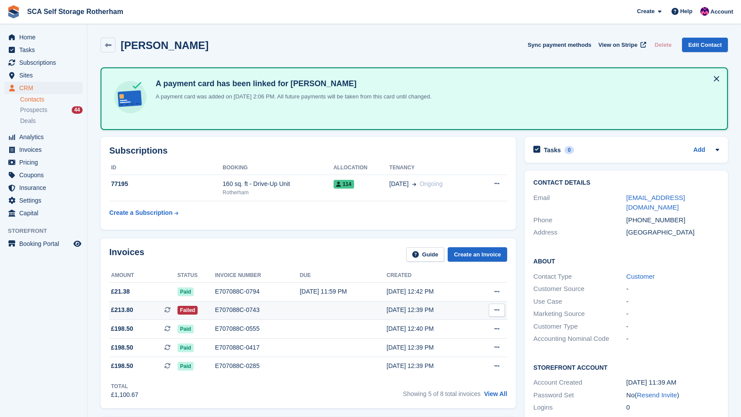
scroll to position [97, 0]
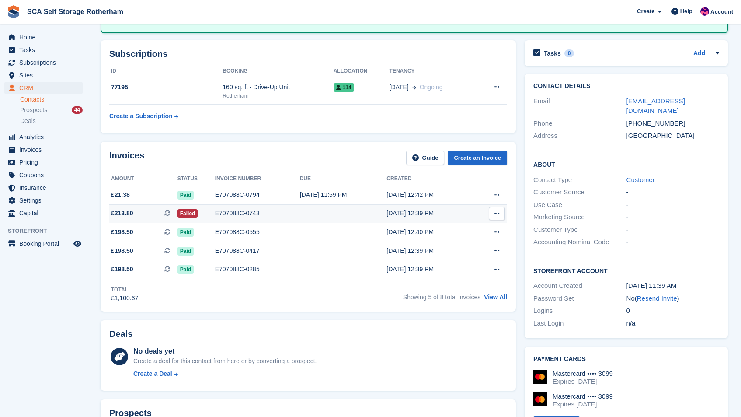
click at [388, 205] on td "[DATE] 12:39 PM" at bounding box center [430, 213] width 87 height 19
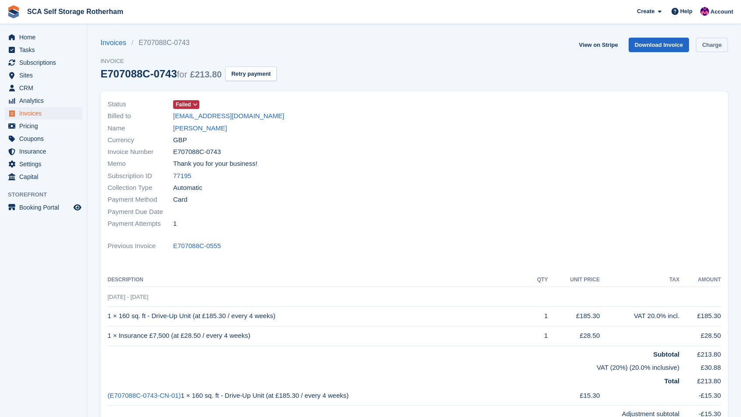
click at [717, 44] on link "Charge" at bounding box center [712, 45] width 32 height 14
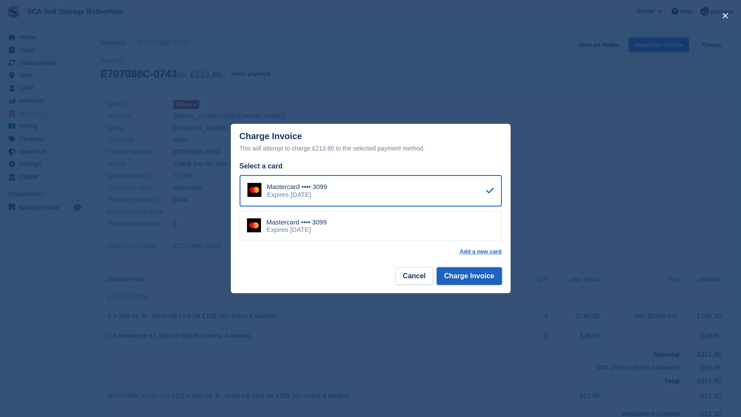
click at [477, 272] on button "Charge Invoice" at bounding box center [469, 275] width 65 height 17
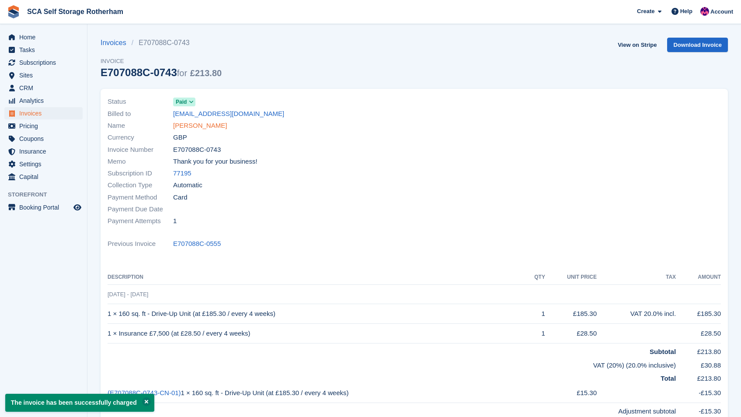
click at [212, 126] on link "Mohammed Rasab" at bounding box center [200, 126] width 54 height 10
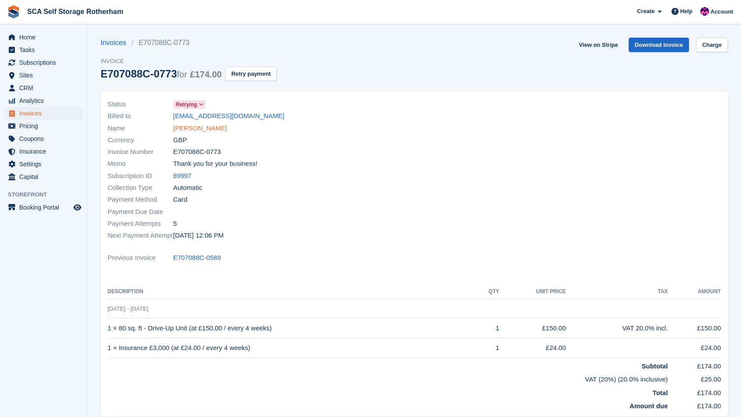
click at [205, 128] on link "[PERSON_NAME]" at bounding box center [200, 128] width 54 height 10
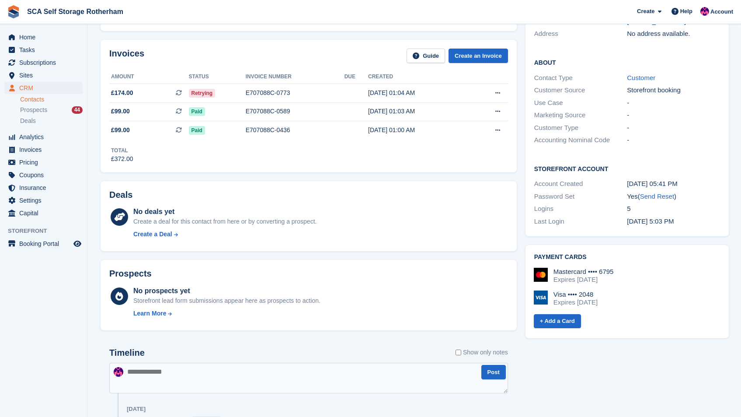
scroll to position [58, 0]
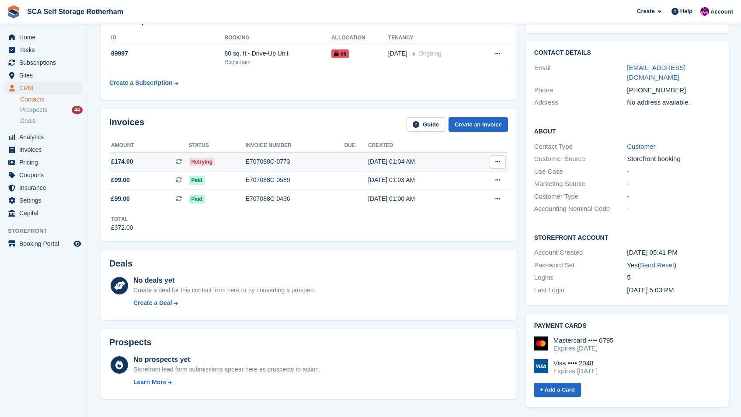
click at [455, 161] on div "[DATE] 01:04 AM" at bounding box center [418, 161] width 101 height 9
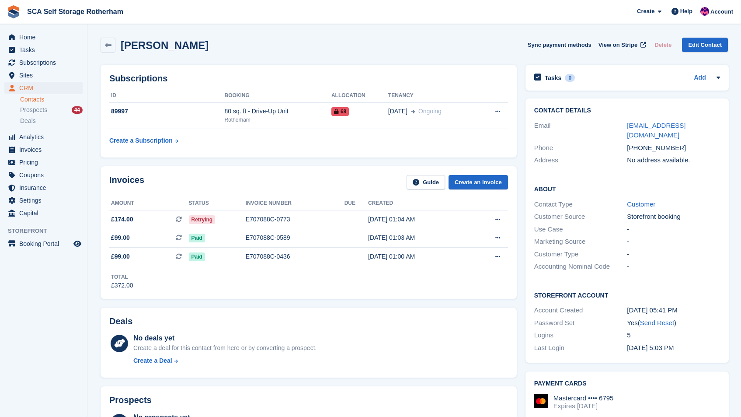
scroll to position [58, 0]
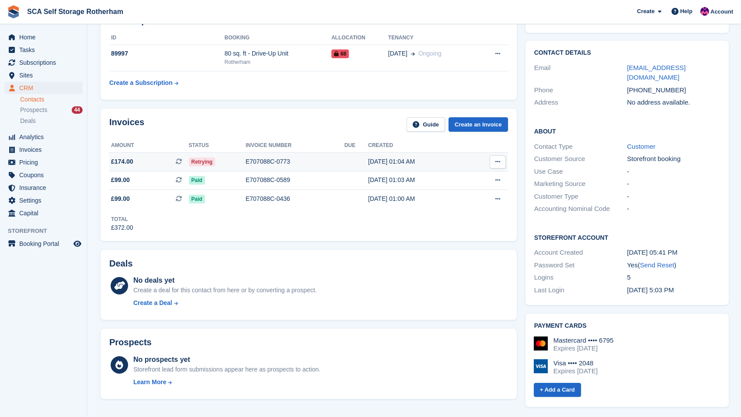
click at [453, 157] on div "09 Aug, 01:04 AM" at bounding box center [418, 161] width 101 height 9
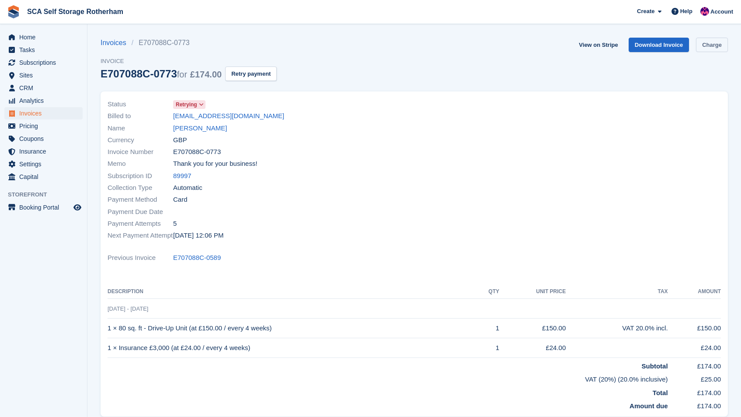
click at [706, 44] on link "Charge" at bounding box center [712, 45] width 32 height 14
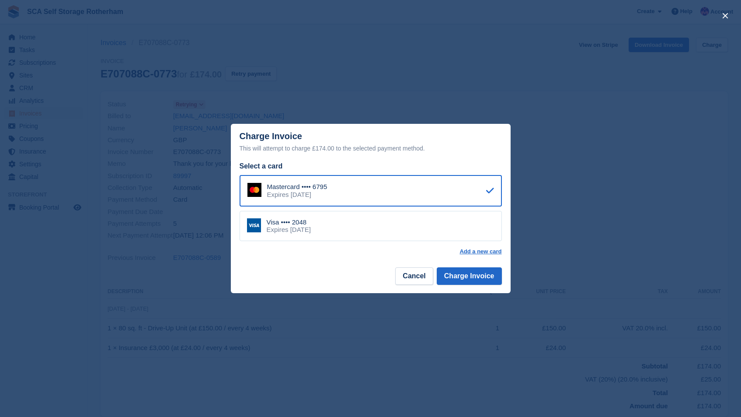
click at [416, 220] on div "Visa •••• 2048 Expires [DATE]" at bounding box center [371, 226] width 262 height 31
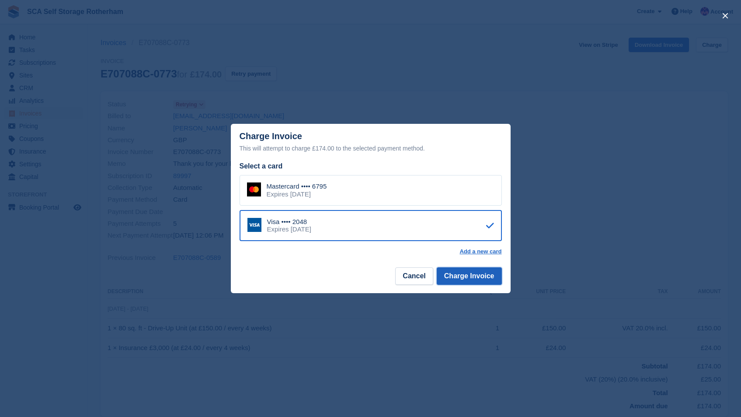
click at [476, 273] on button "Charge Invoice" at bounding box center [469, 275] width 65 height 17
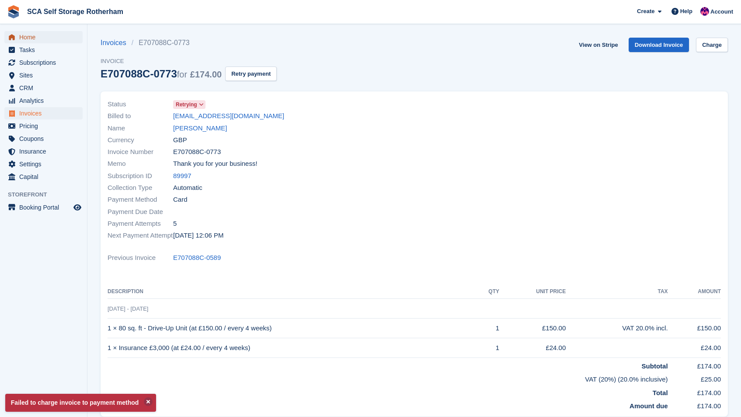
click at [33, 38] on span "Home" at bounding box center [45, 37] width 52 height 12
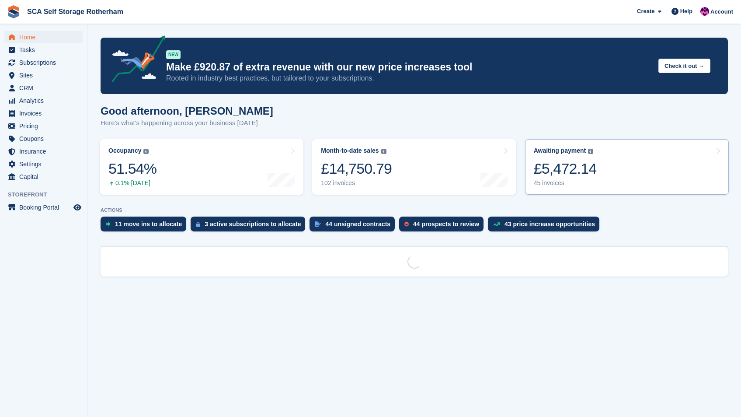
click at [653, 157] on link "Awaiting payment The total outstanding balance on all open invoices. £5,472.14 …" at bounding box center [627, 167] width 204 height 56
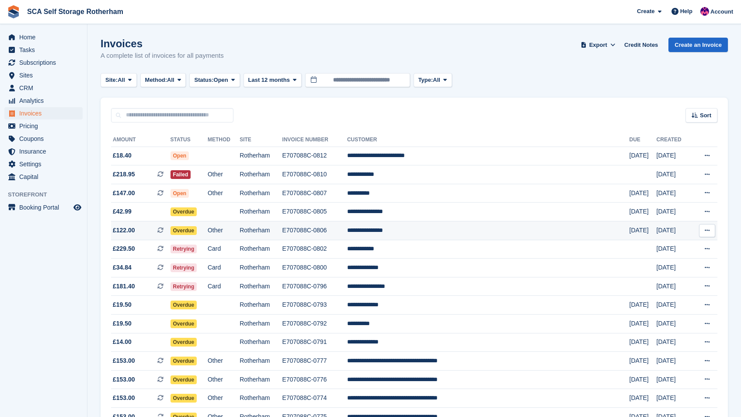
click at [450, 229] on td "**********" at bounding box center [488, 230] width 283 height 19
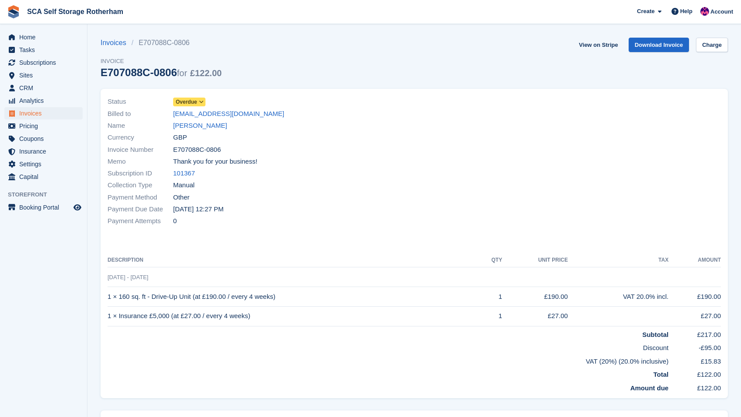
click at [208, 120] on div "Name [PERSON_NAME]" at bounding box center [259, 126] width 302 height 12
click at [218, 129] on link "[PERSON_NAME]" at bounding box center [200, 126] width 54 height 10
